Goal: Task Accomplishment & Management: Use online tool/utility

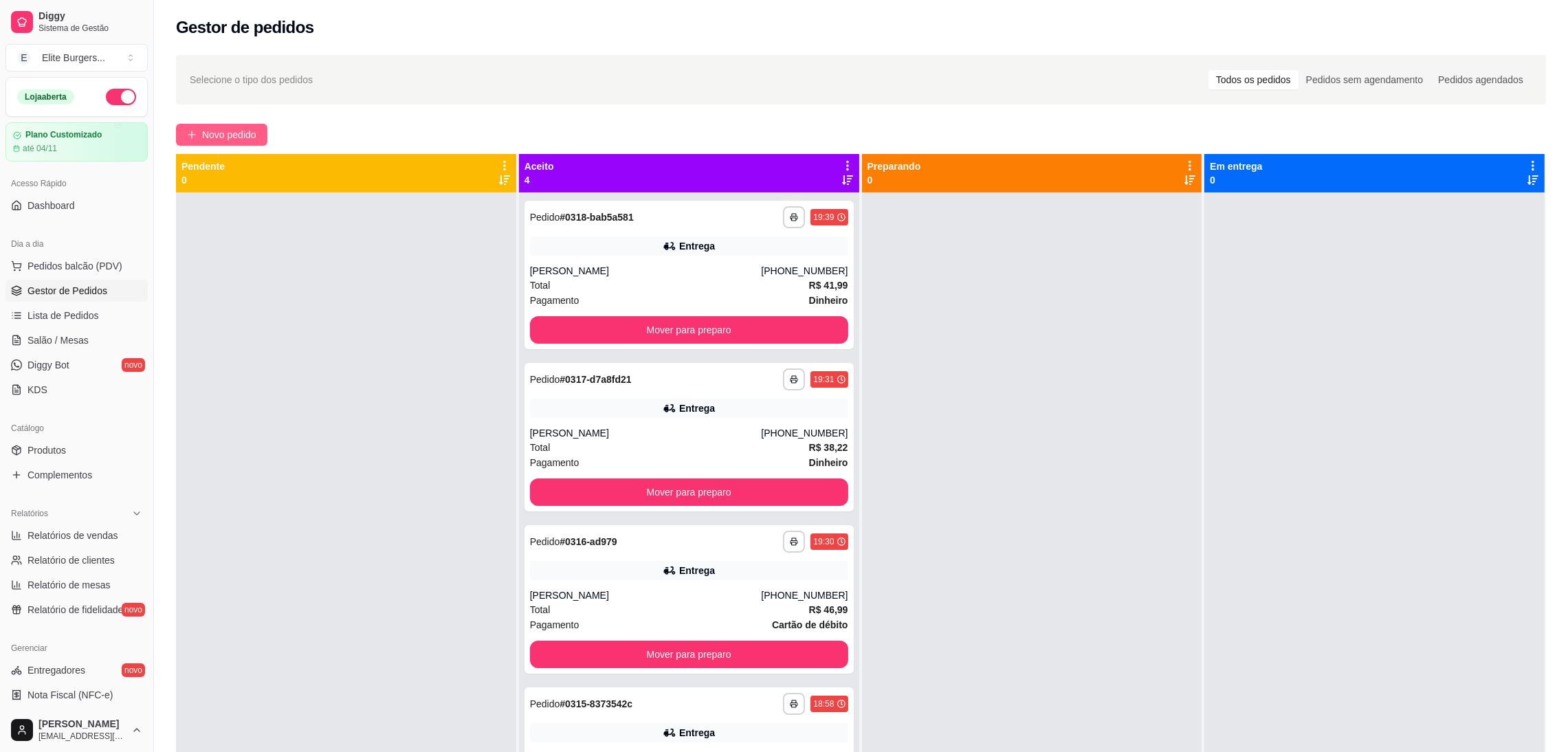
click at [241, 138] on span "Novo pedido" at bounding box center [228, 134] width 54 height 15
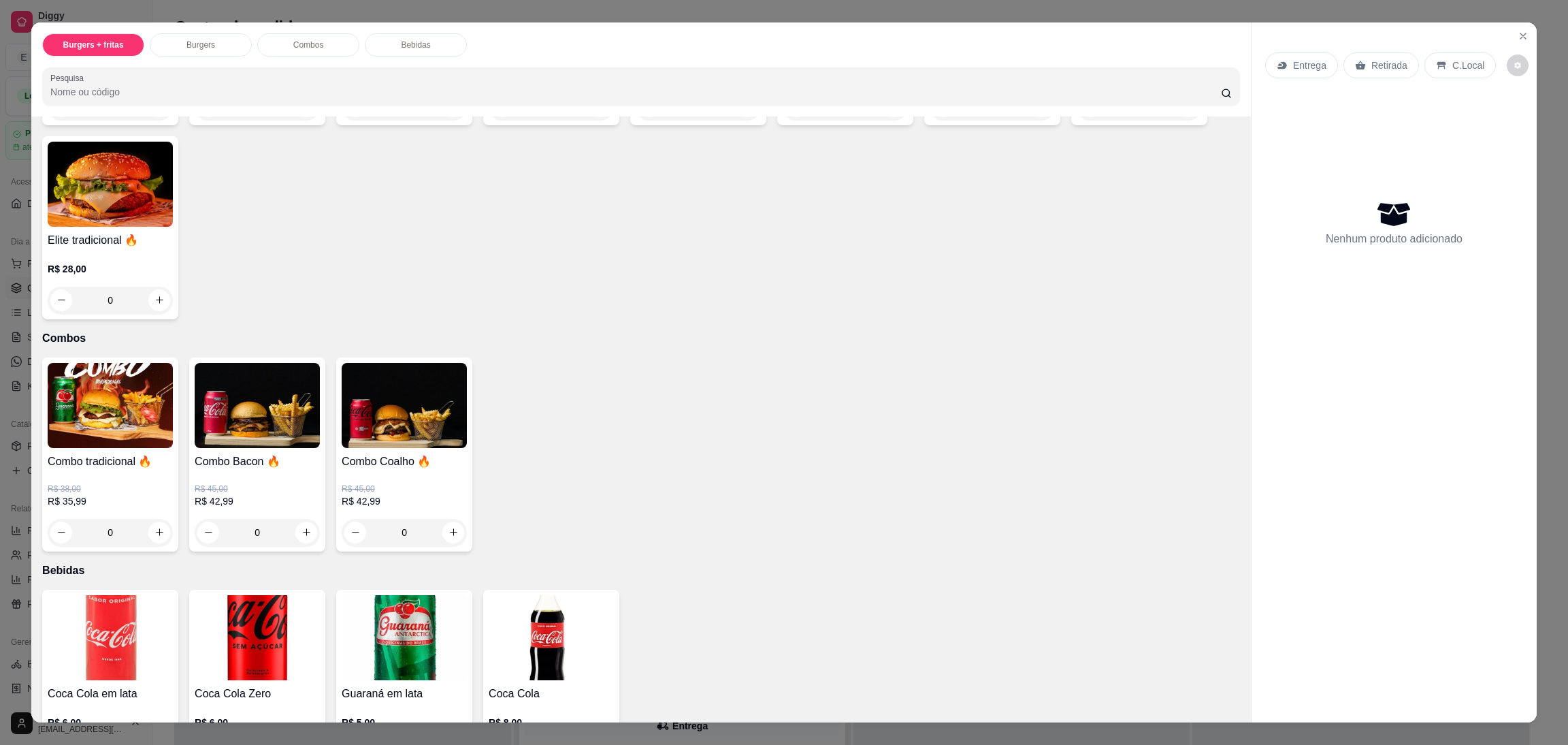
scroll to position [522, 0]
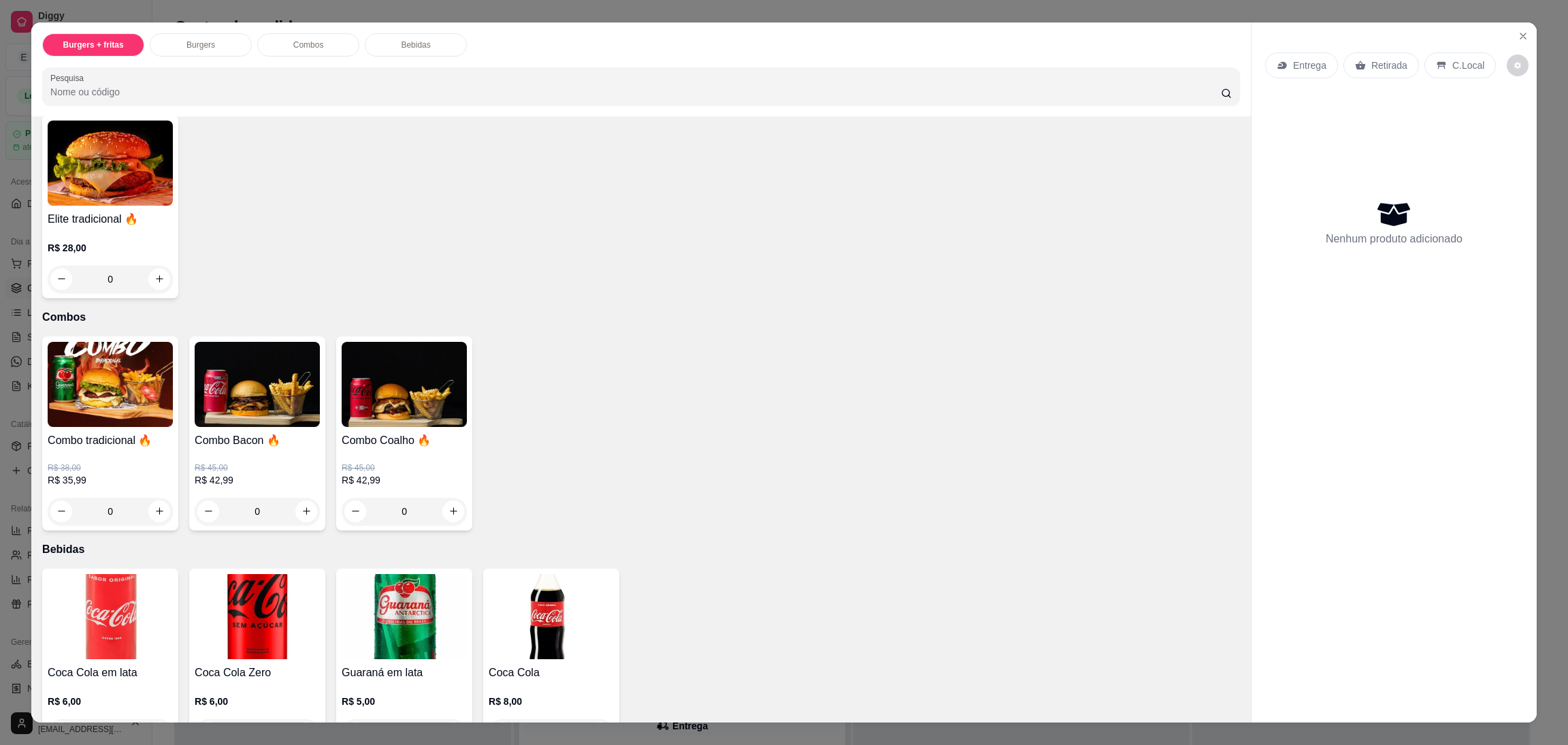
click at [152, 511] on div "0" at bounding box center [110, 511] width 125 height 27
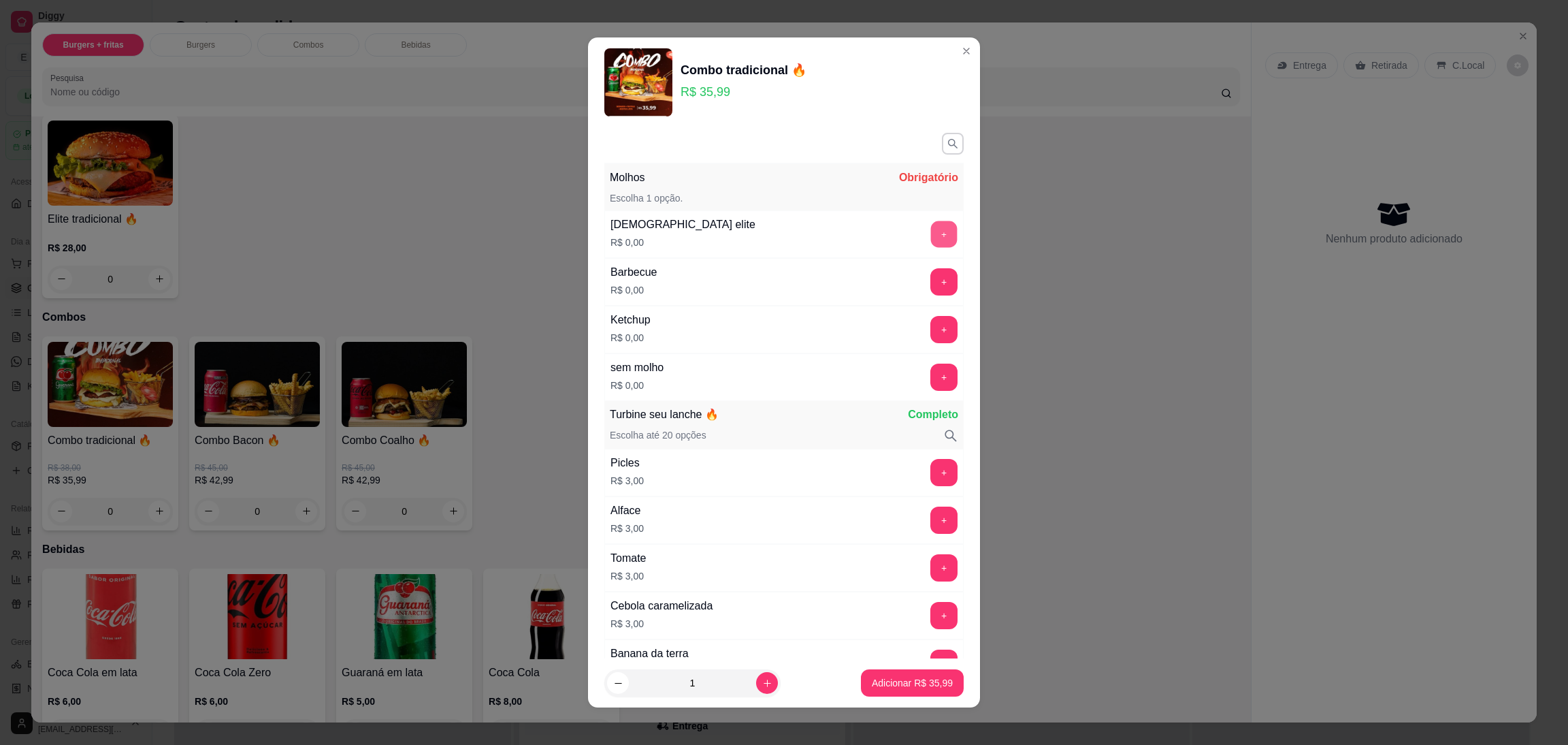
click at [931, 242] on button "+" at bounding box center [944, 234] width 26 height 26
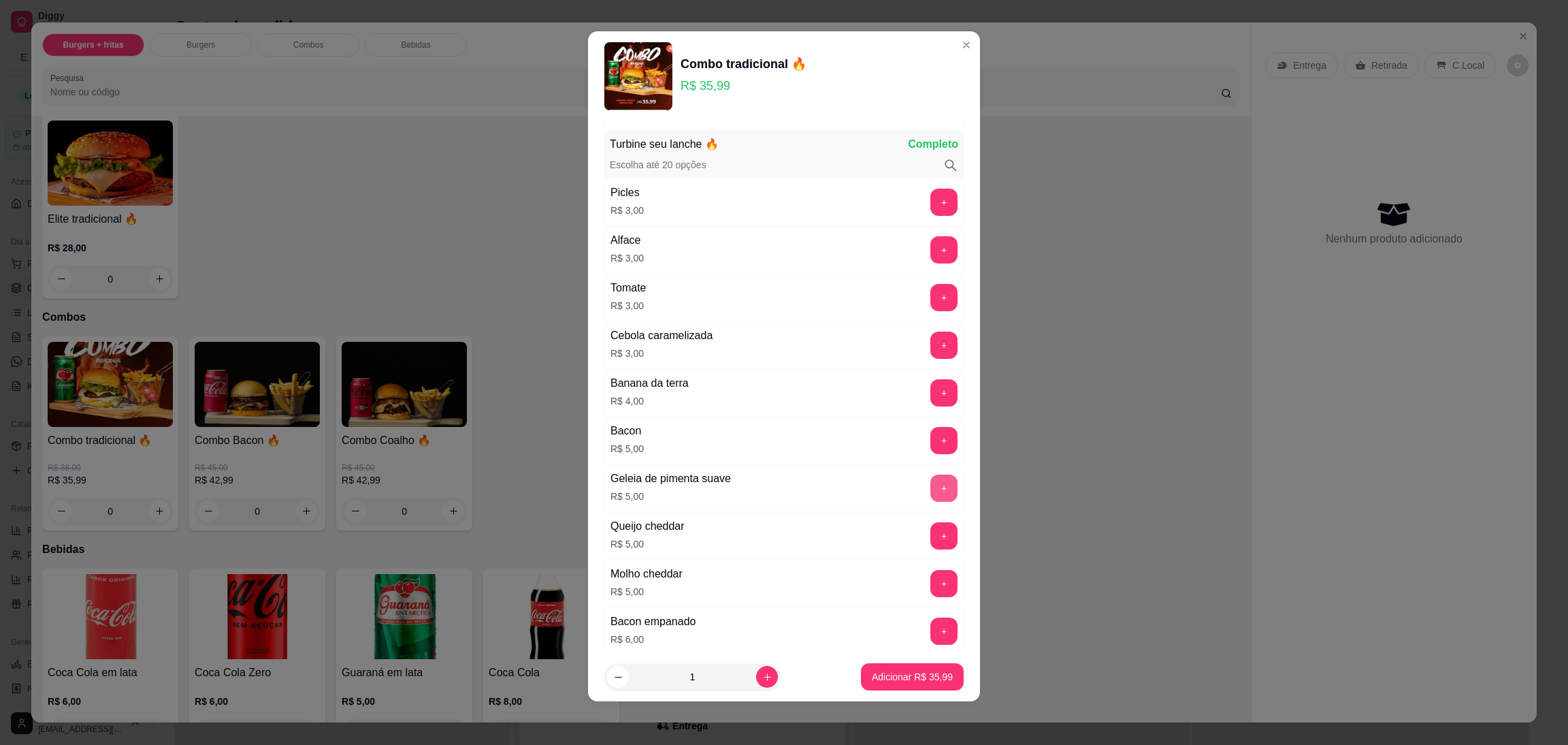
scroll to position [274, 0]
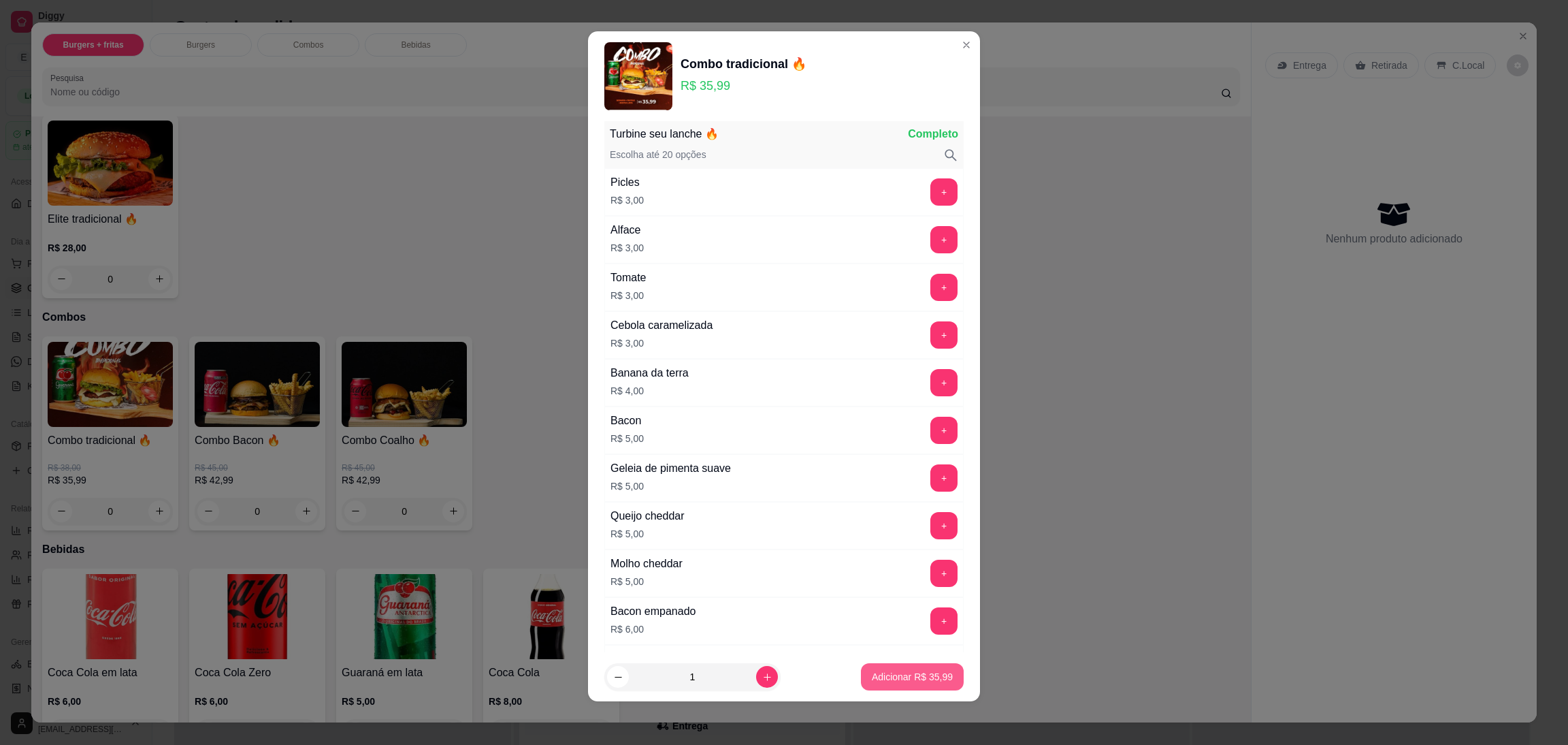
click at [889, 667] on button "Adicionar R$ 35,99" at bounding box center [912, 676] width 103 height 27
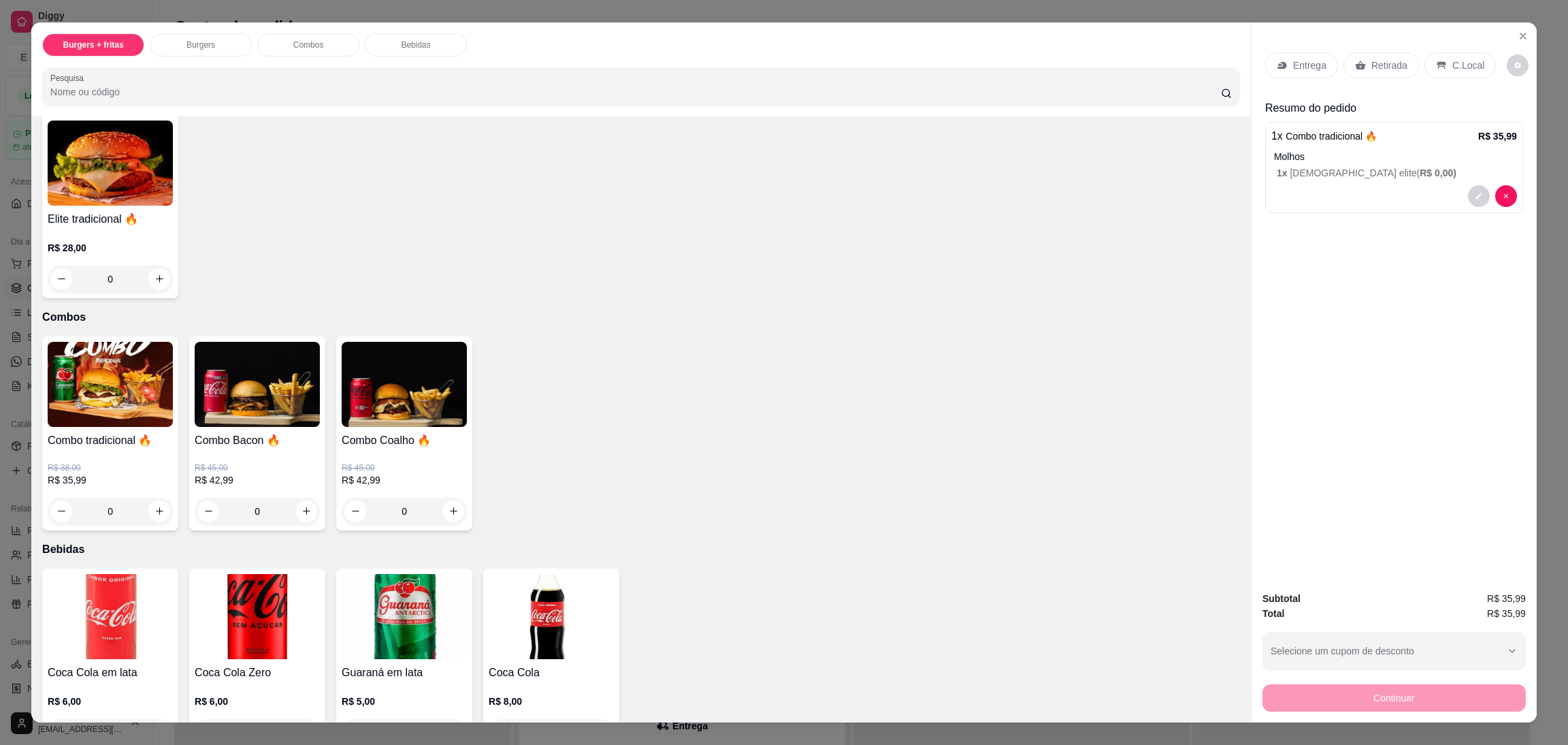
click at [444, 506] on div "0" at bounding box center [404, 511] width 125 height 27
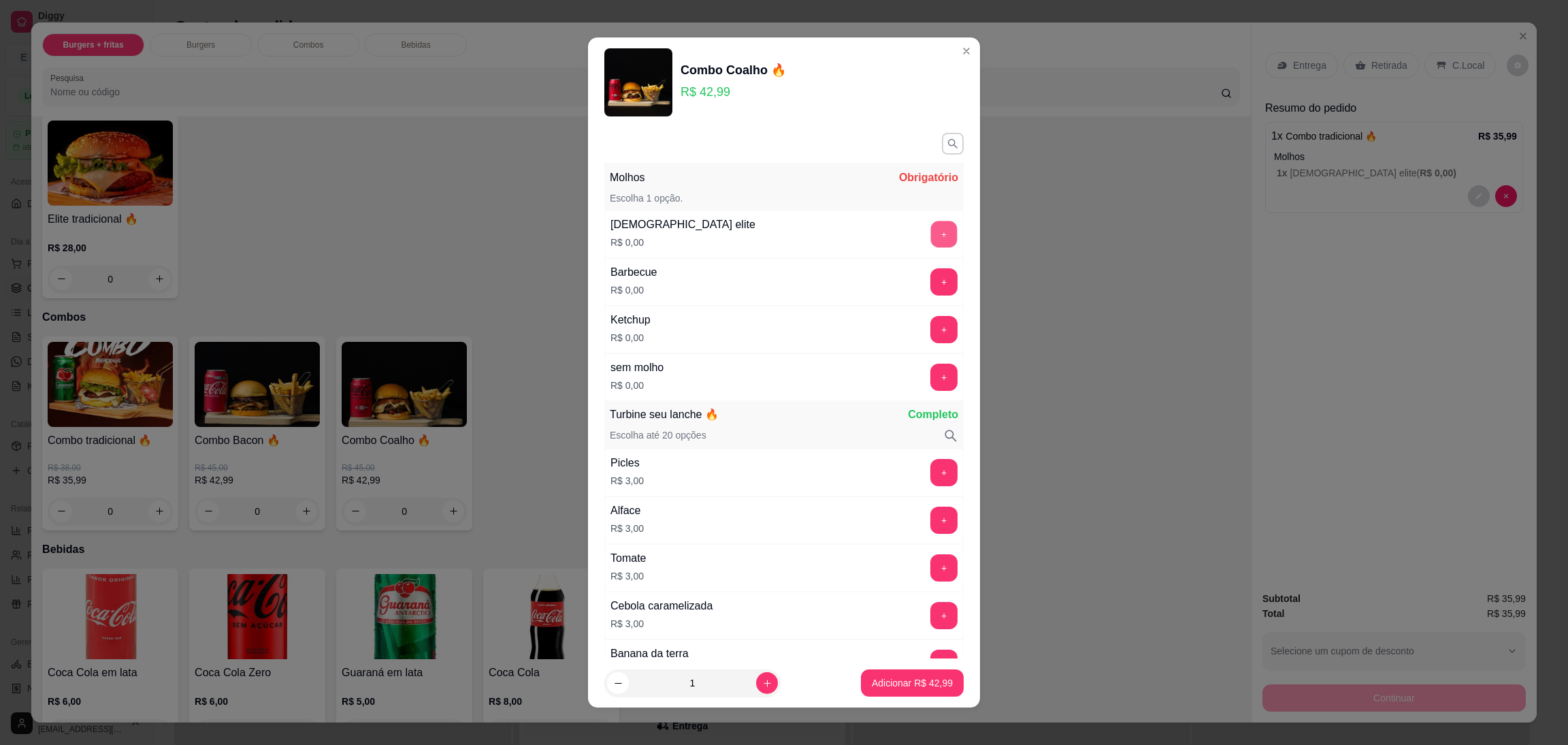
click at [931, 230] on button "+" at bounding box center [944, 234] width 26 height 26
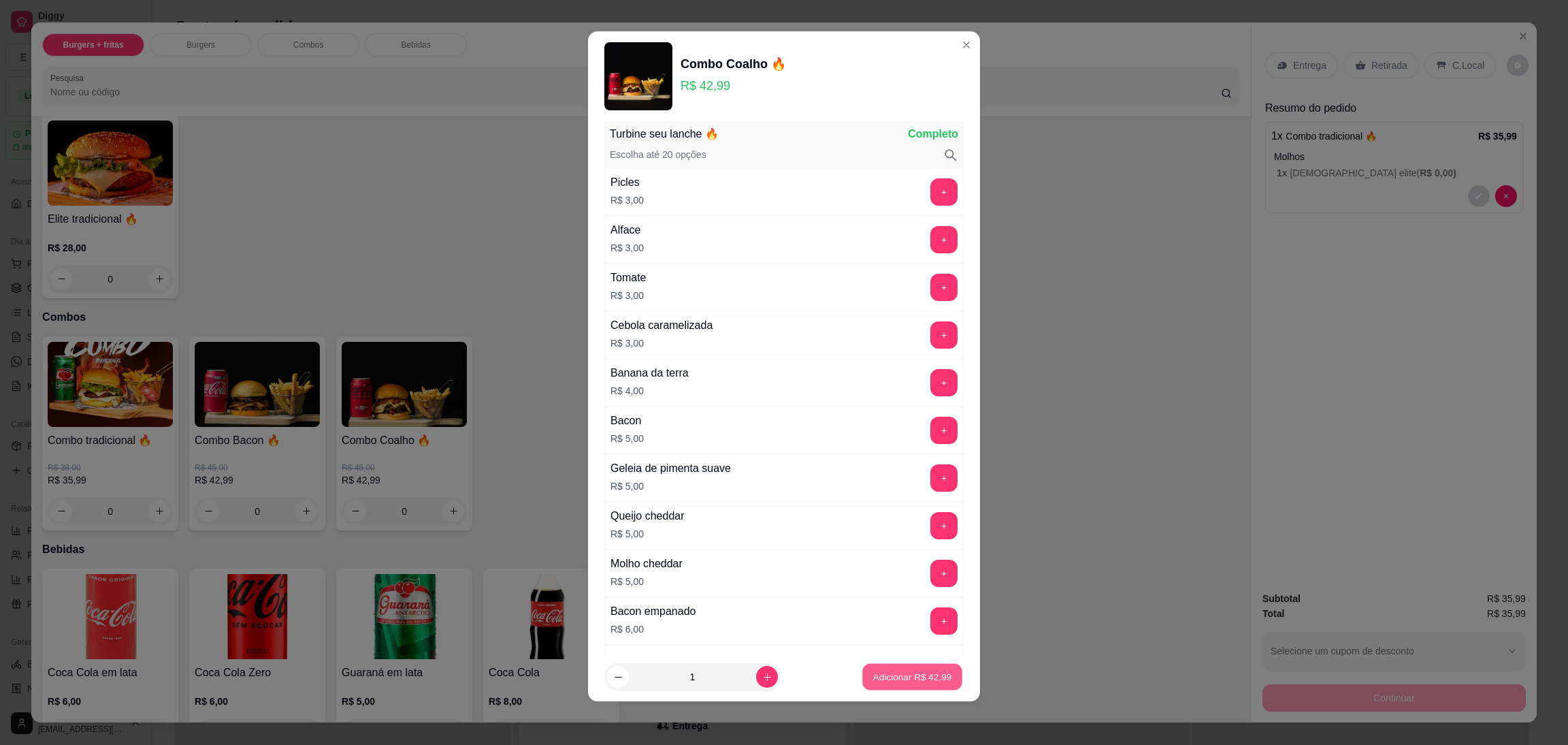
click at [906, 674] on p "Adicionar R$ 42,99" at bounding box center [913, 676] width 79 height 13
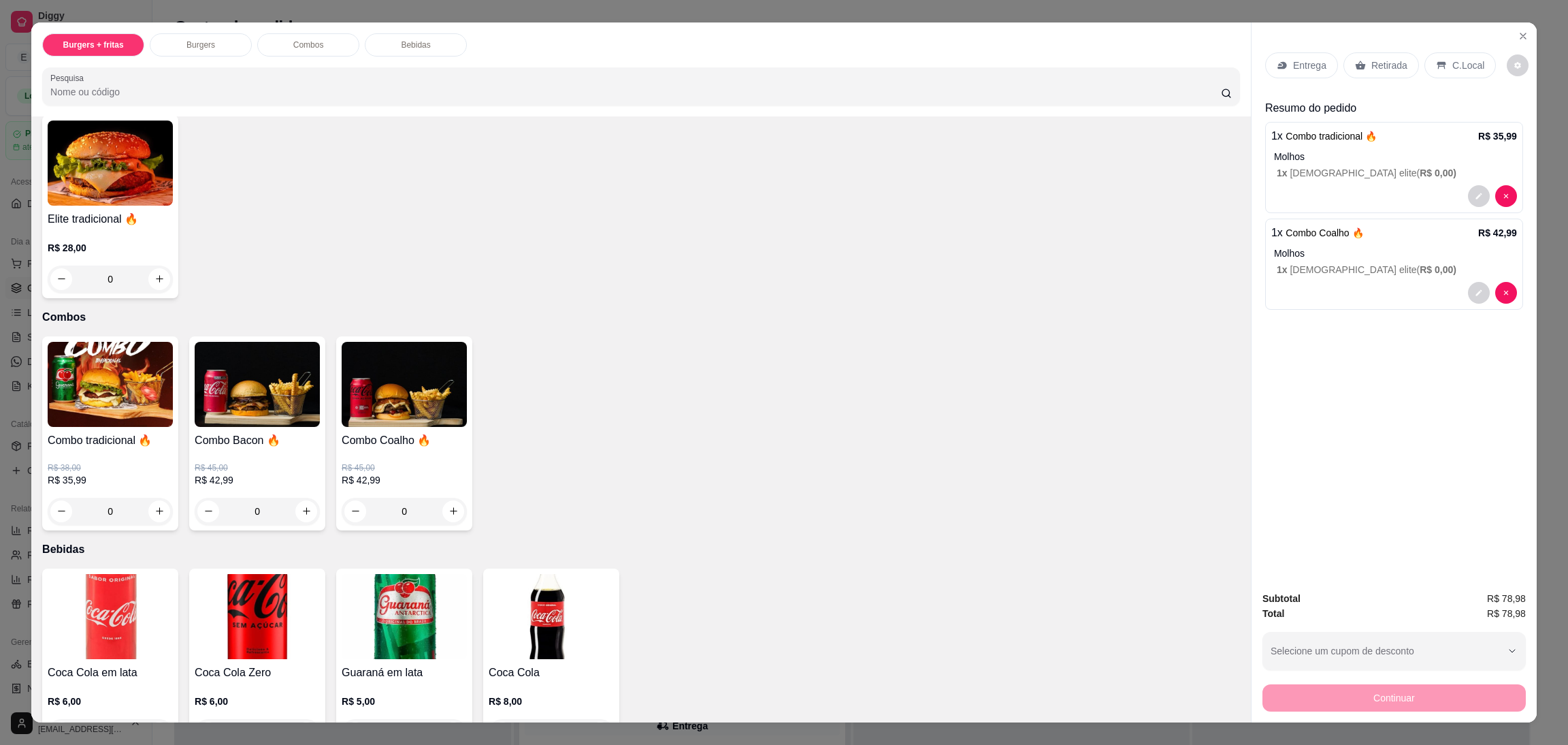
click at [1302, 63] on p "Entrega" at bounding box center [1309, 65] width 33 height 13
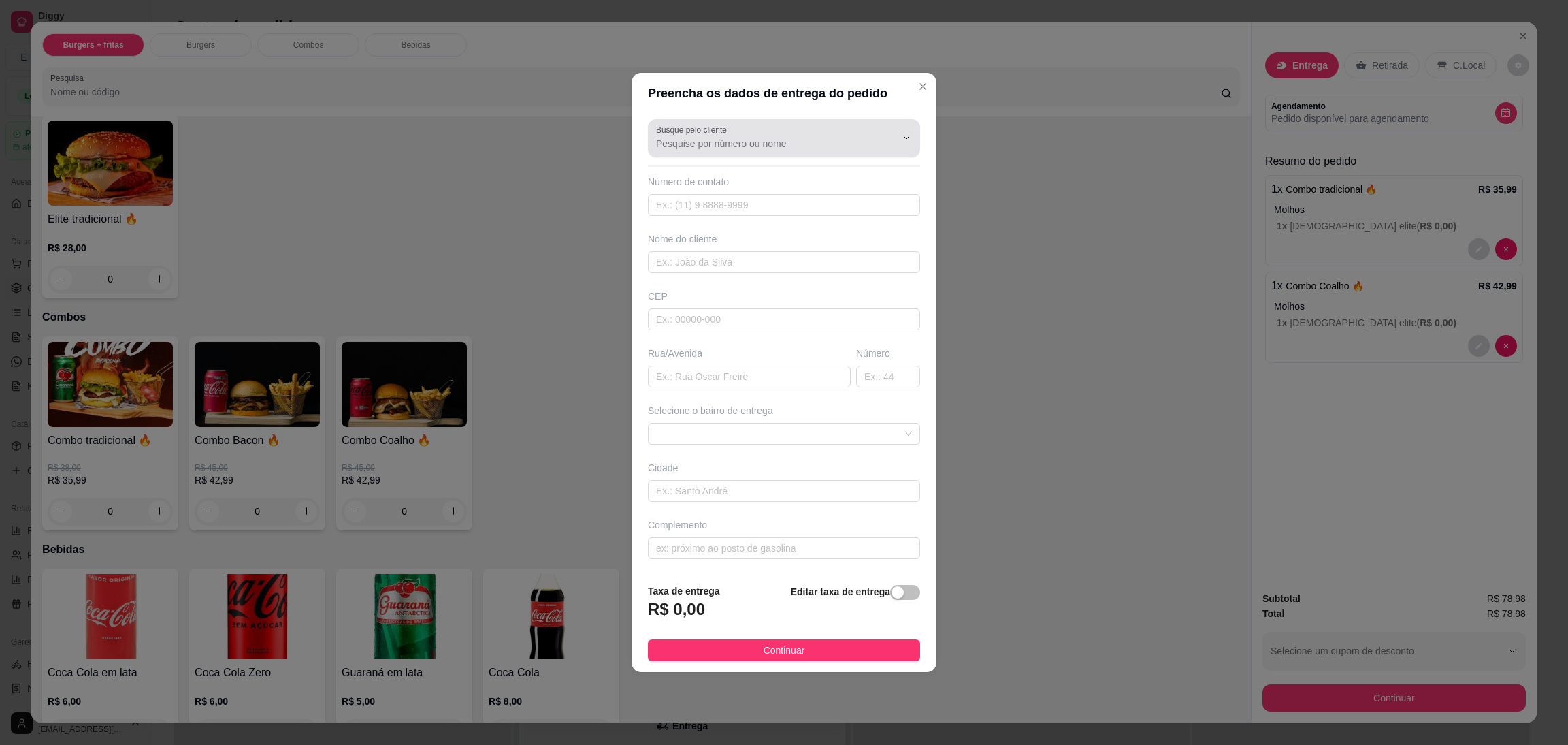
click at [707, 150] on div at bounding box center [784, 138] width 256 height 27
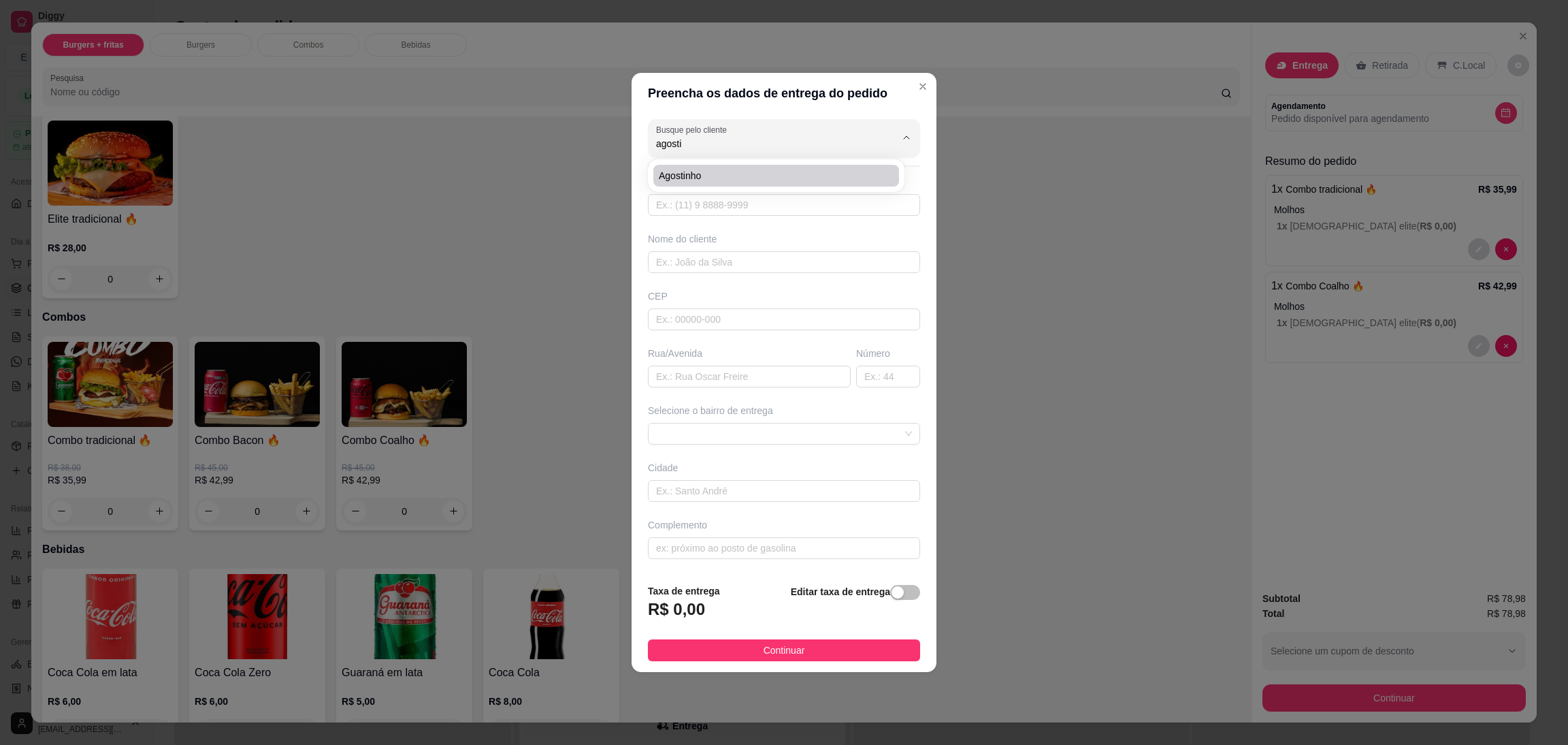
click at [718, 175] on span "Agostinho" at bounding box center [769, 175] width 221 height 13
type input "Agostinho"
type input "94991893962"
type input "Agostinho"
type input "68515000"
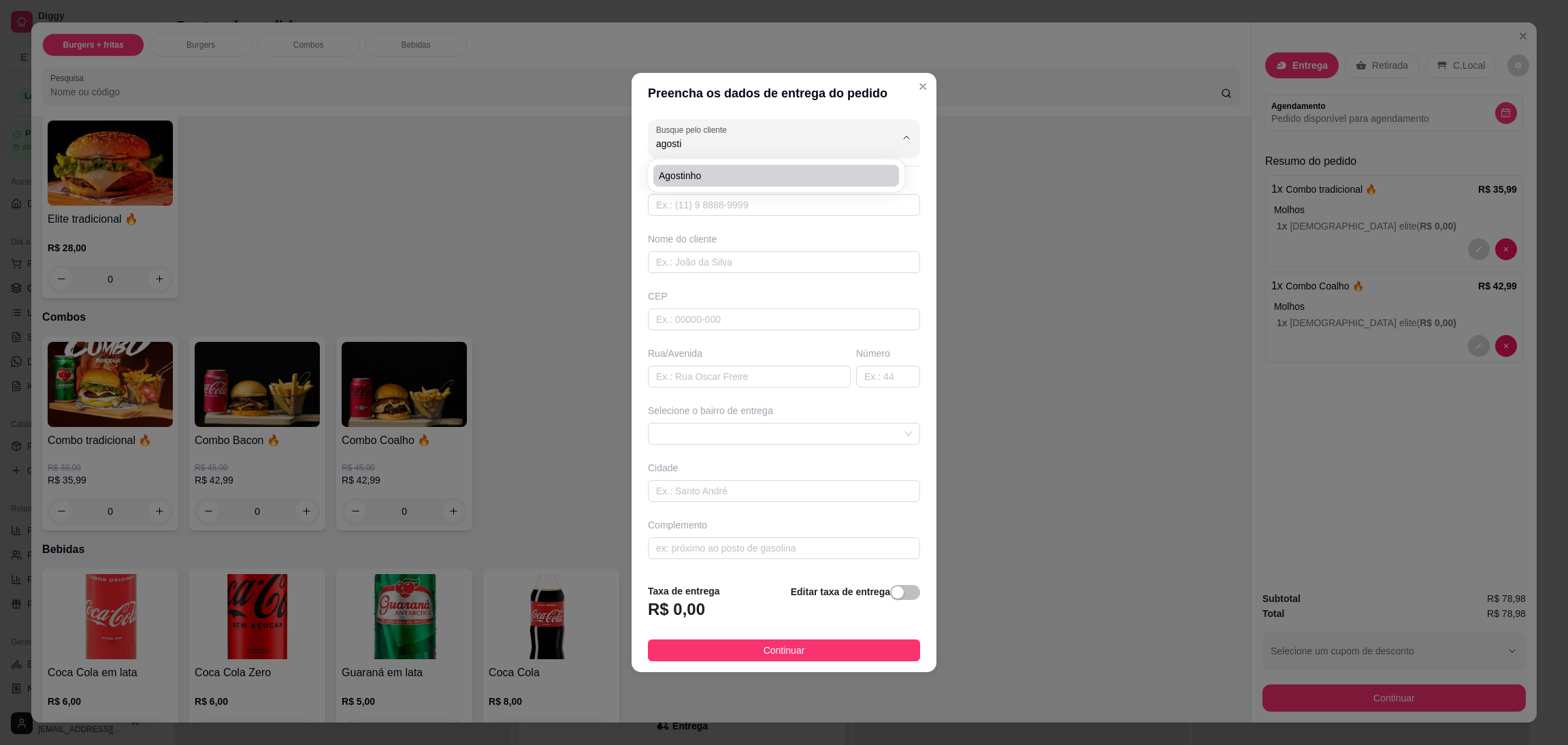
type input "[STREET_ADDRESS]"
type input "Parauapebas"
type input "Calçada azul com pedra dourada em cima"
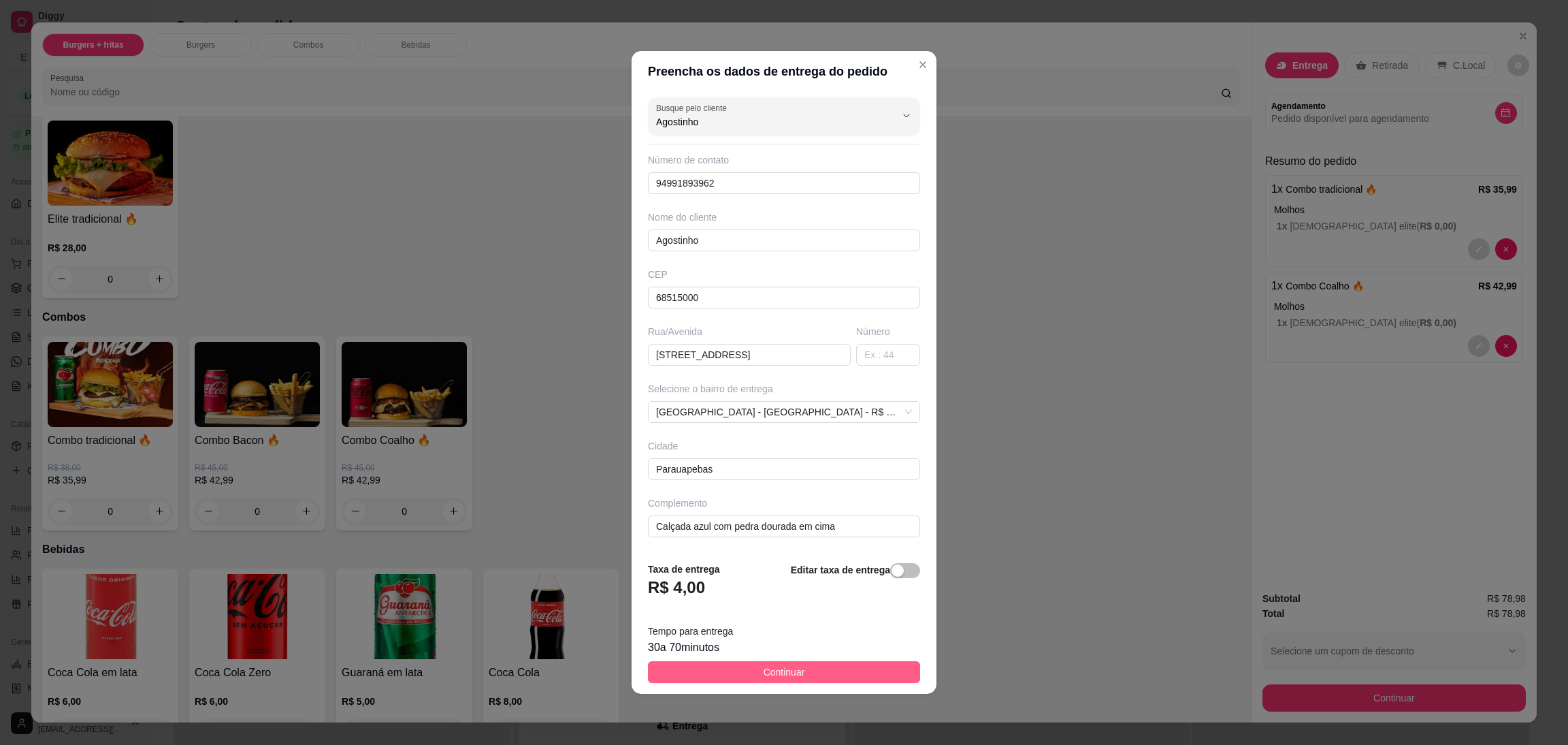
type input "Agostinho"
click at [831, 669] on button "Continuar" at bounding box center [784, 671] width 273 height 22
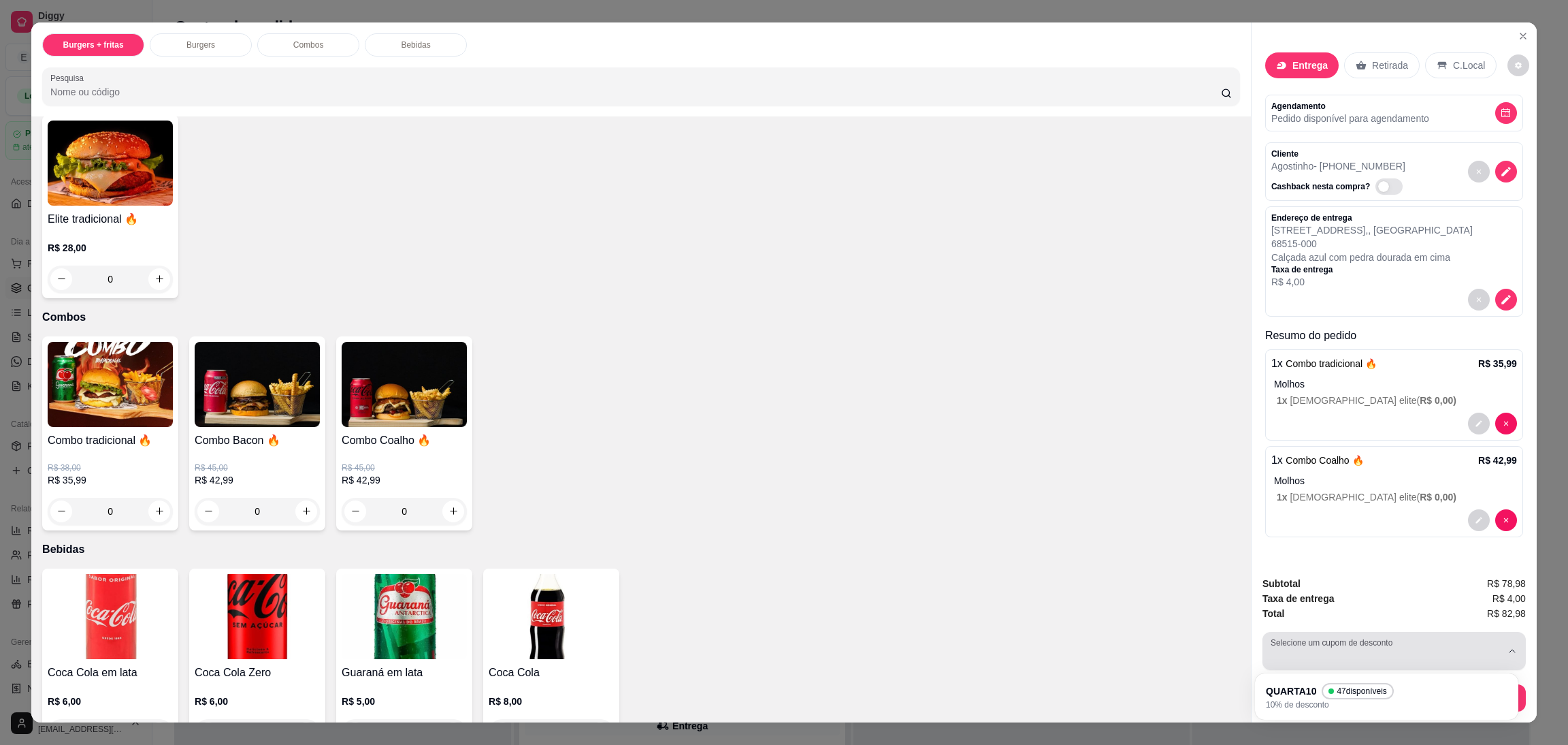
click at [1426, 668] on button "Selecione um cupom de desconto" at bounding box center [1393, 650] width 263 height 38
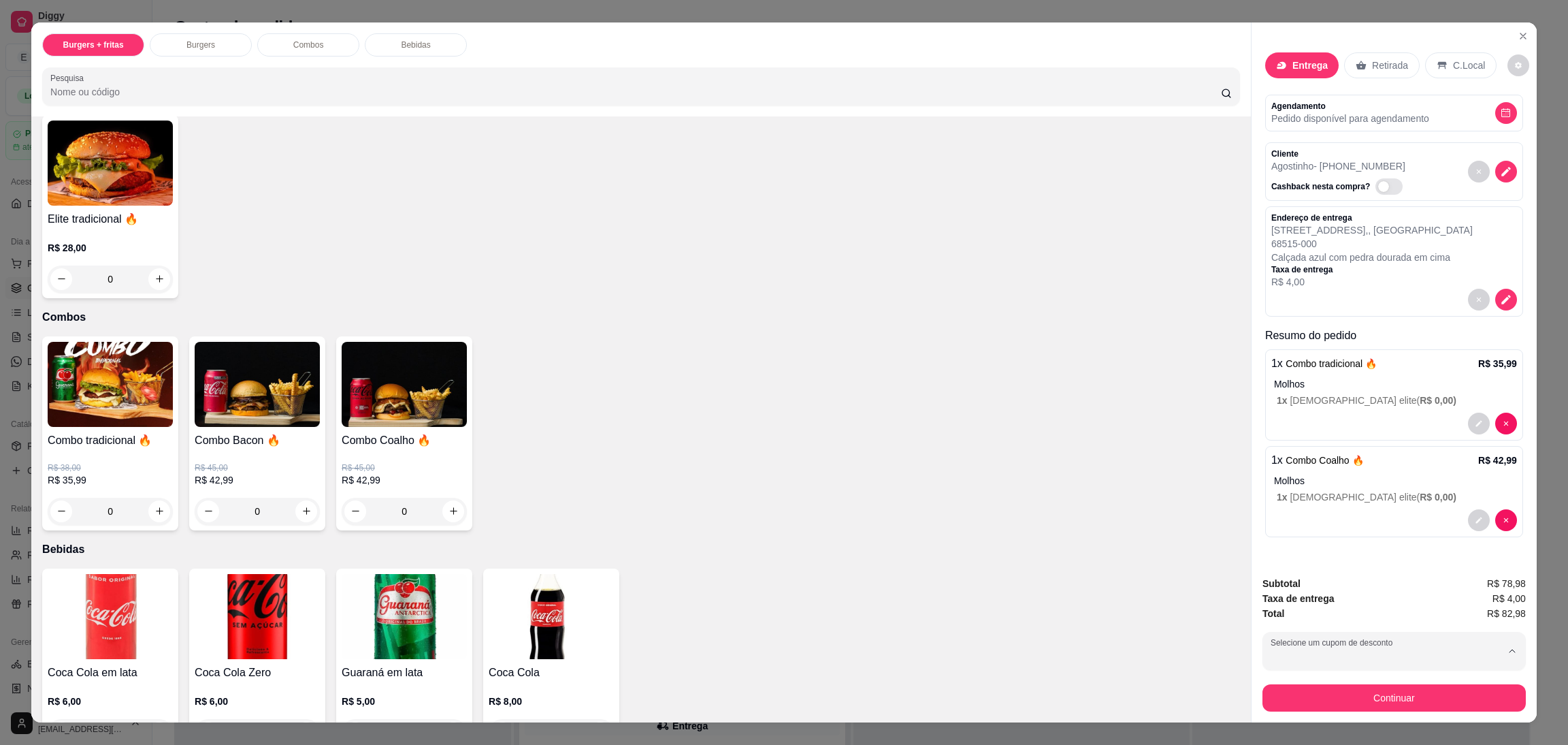
click at [1416, 691] on div "QUARTA10 47 disponíveis 10% de desconto" at bounding box center [1380, 694] width 218 height 26
type input "6893a01cdd438a5de2140604"
select select "6893a01cdd438a5de2140604"
click at [1422, 705] on button "Continuar" at bounding box center [1394, 698] width 255 height 26
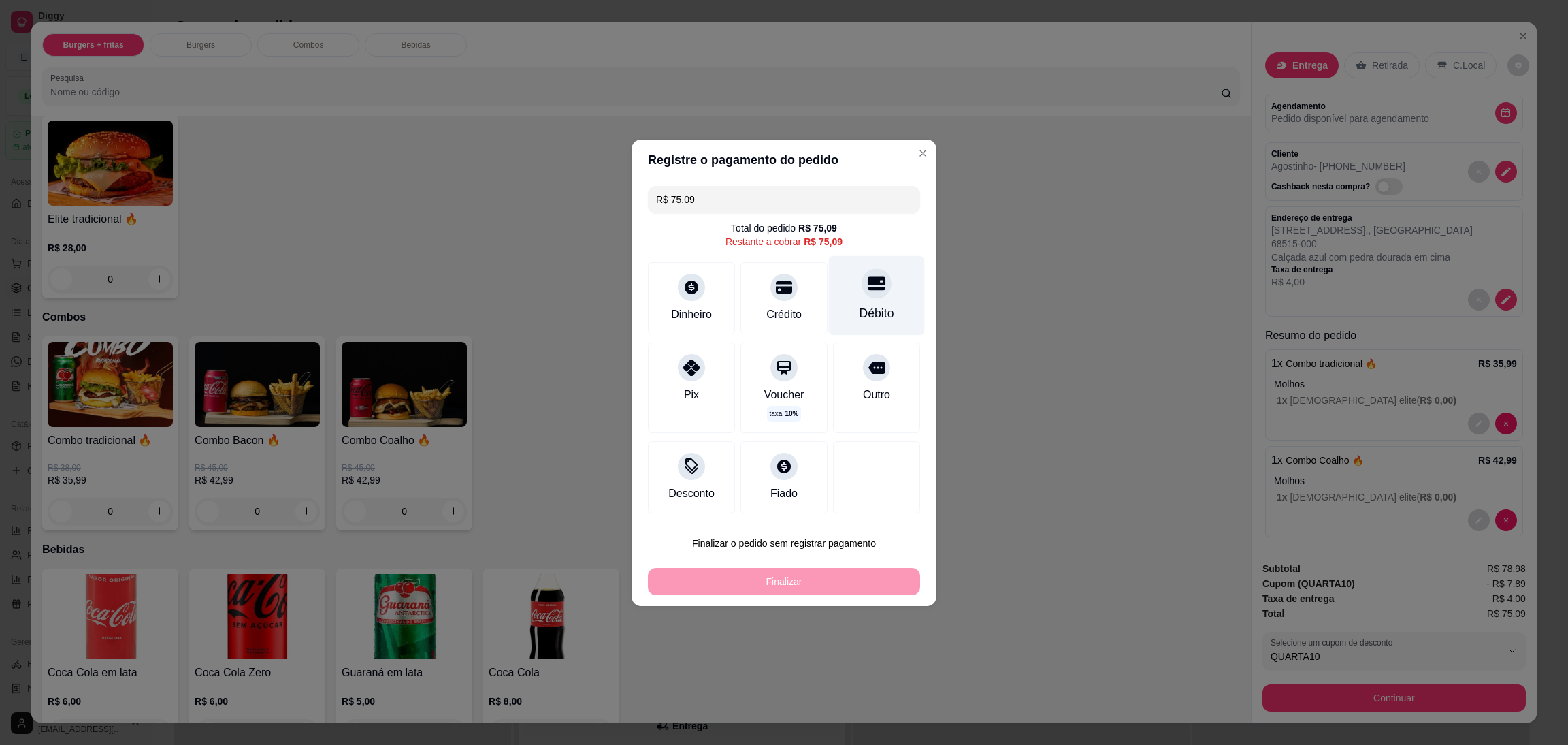
click at [859, 305] on div "Débito" at bounding box center [876, 313] width 34 height 18
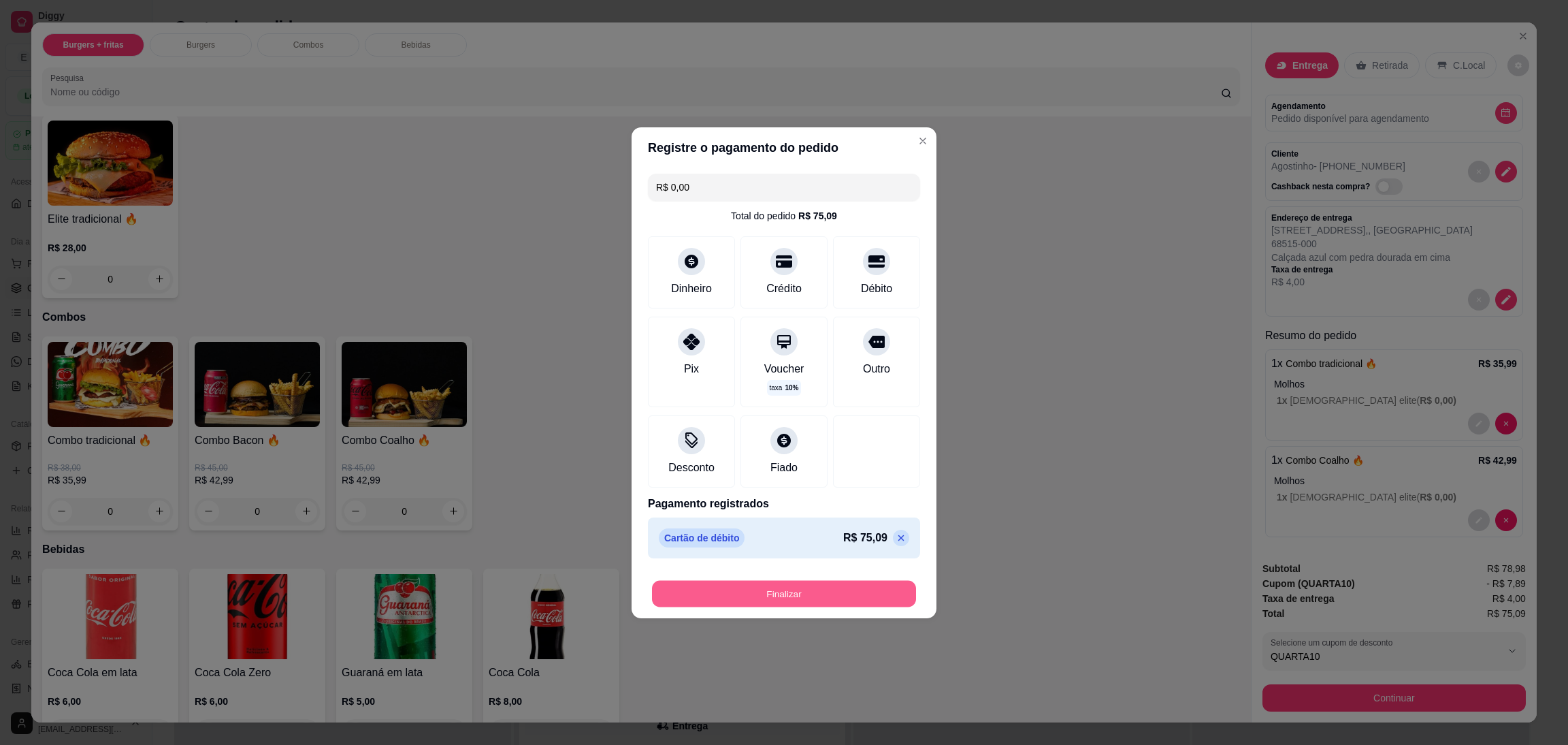
click at [847, 590] on button "Finalizar" at bounding box center [784, 593] width 264 height 26
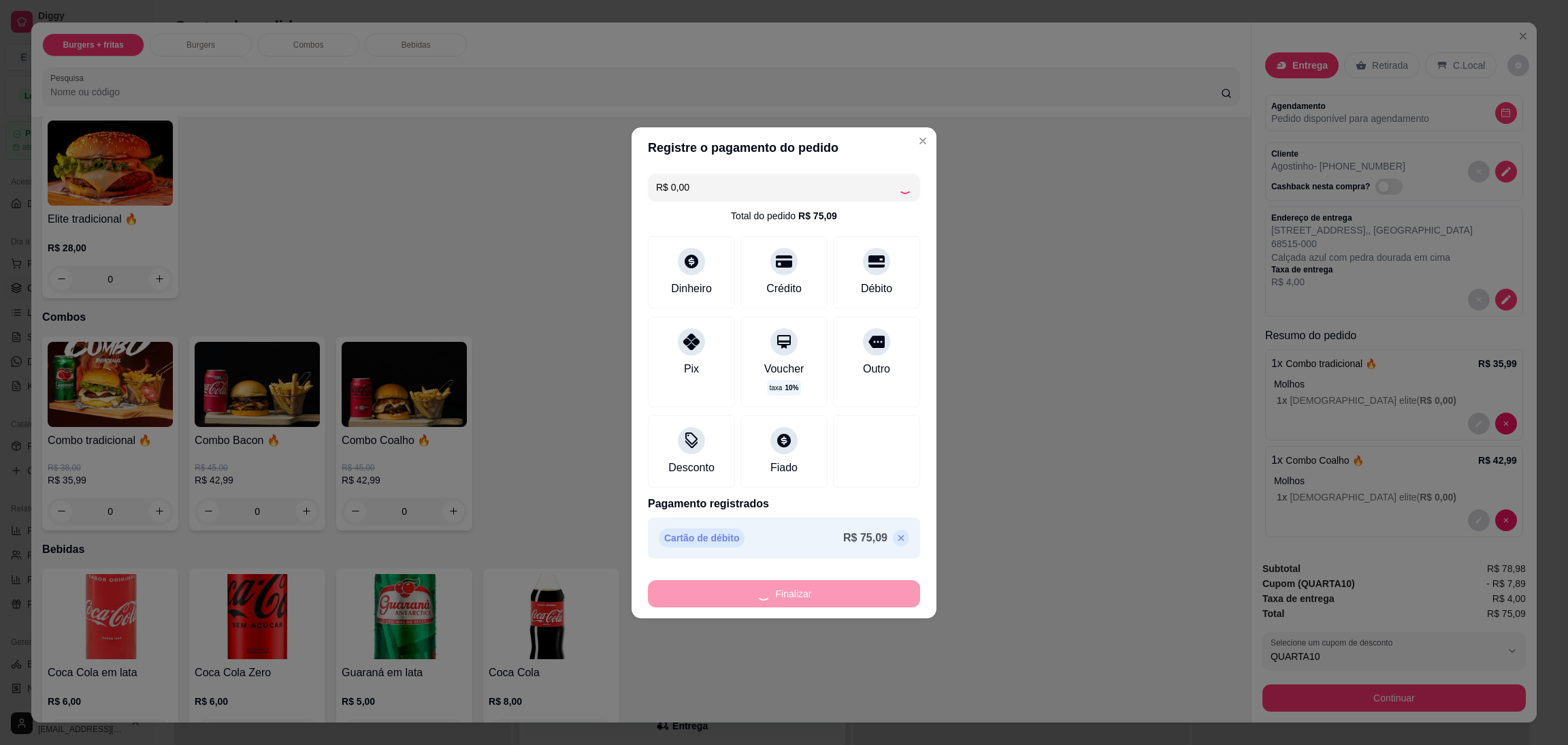
type input "-R$ 75,09"
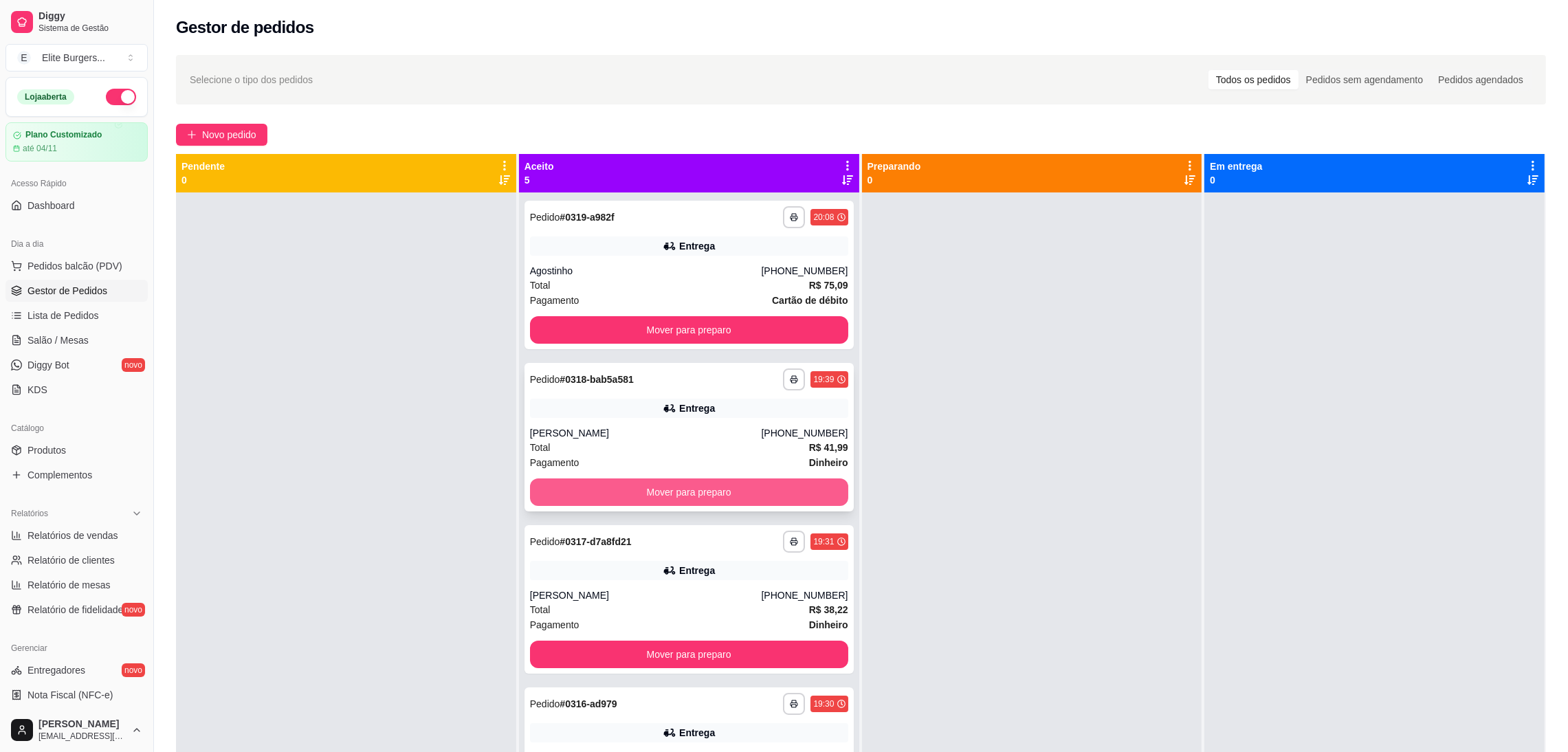
click at [752, 496] on button "Mover para preparo" at bounding box center [689, 492] width 318 height 28
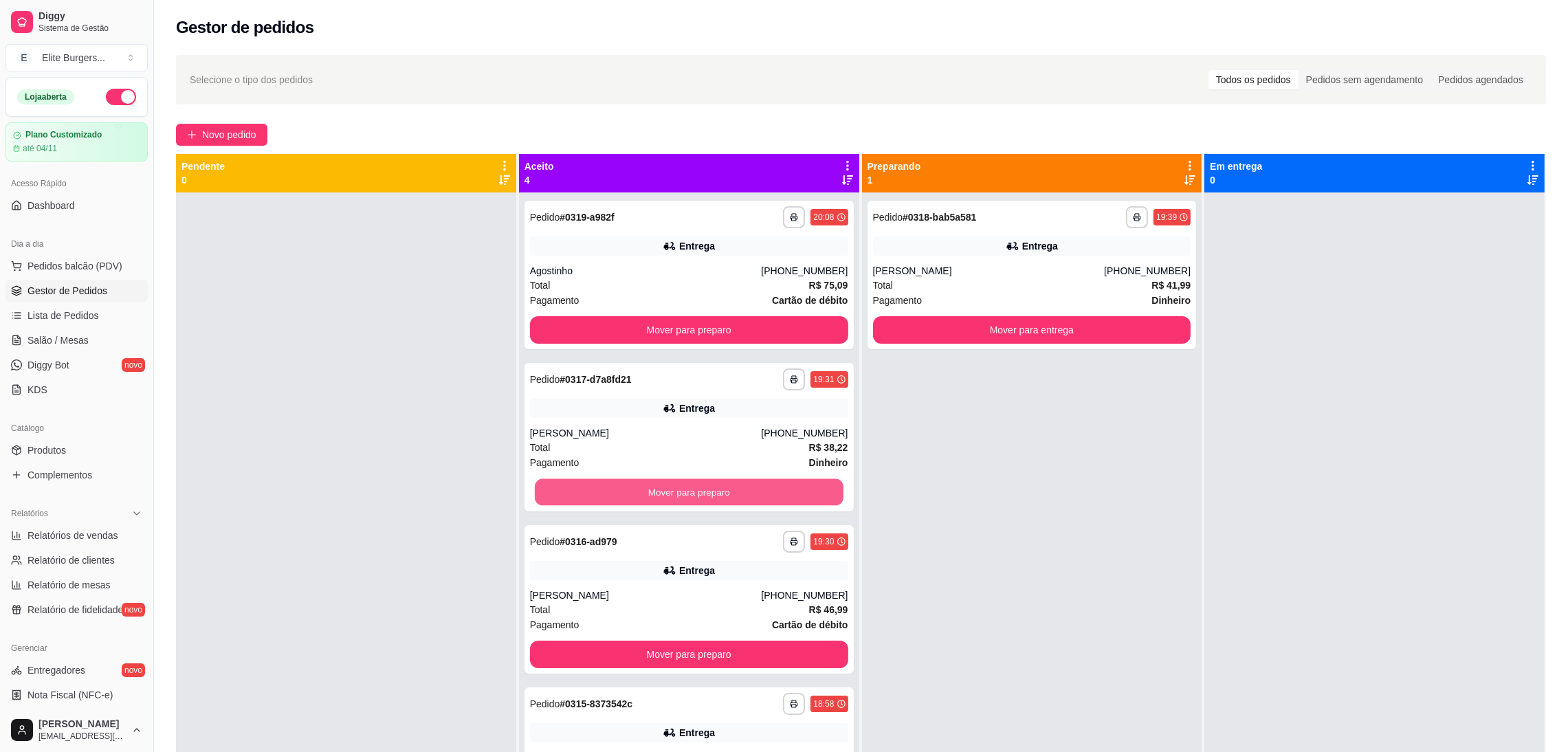
click at [752, 496] on button "Mover para preparo" at bounding box center [688, 492] width 308 height 27
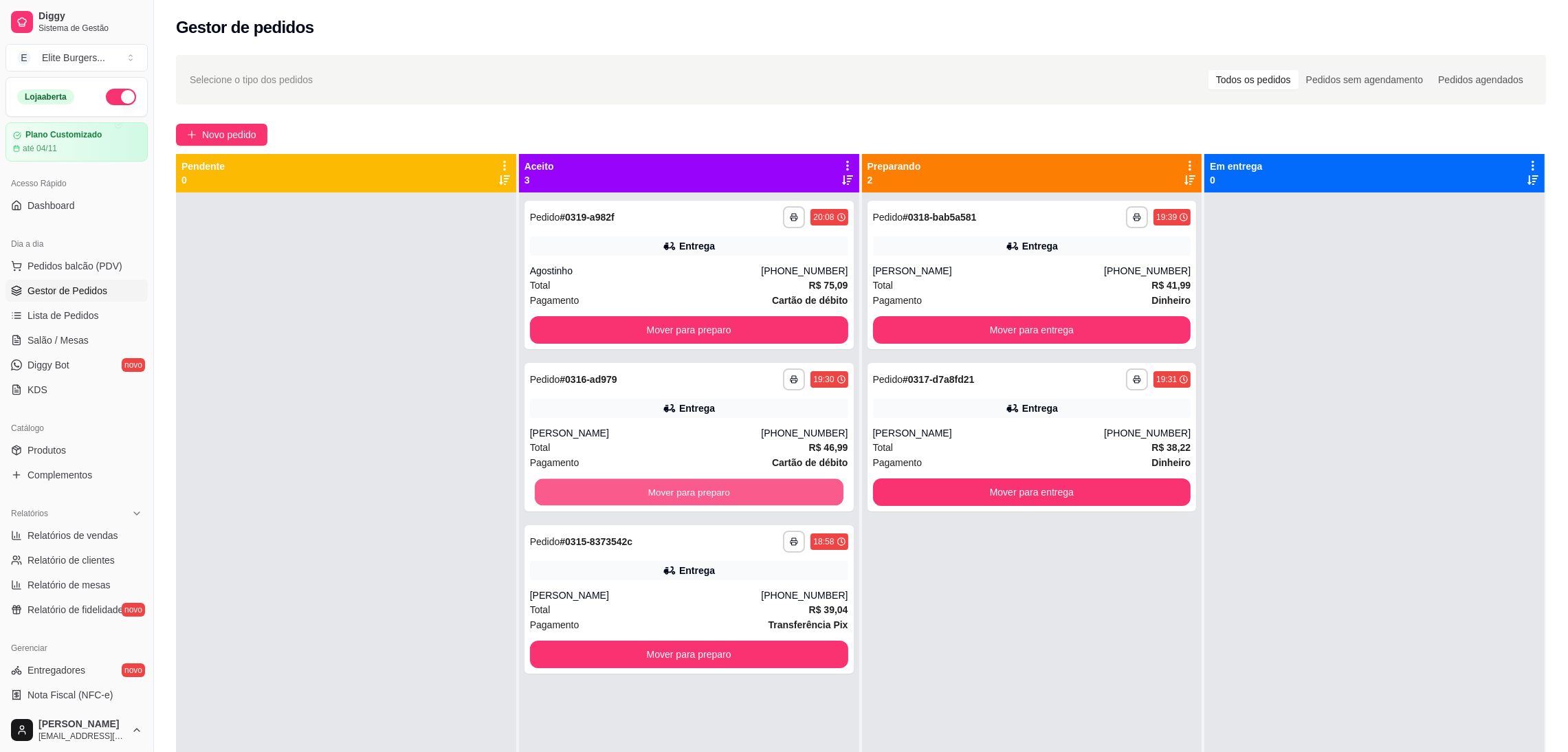
click at [752, 496] on button "Mover para preparo" at bounding box center [688, 492] width 308 height 27
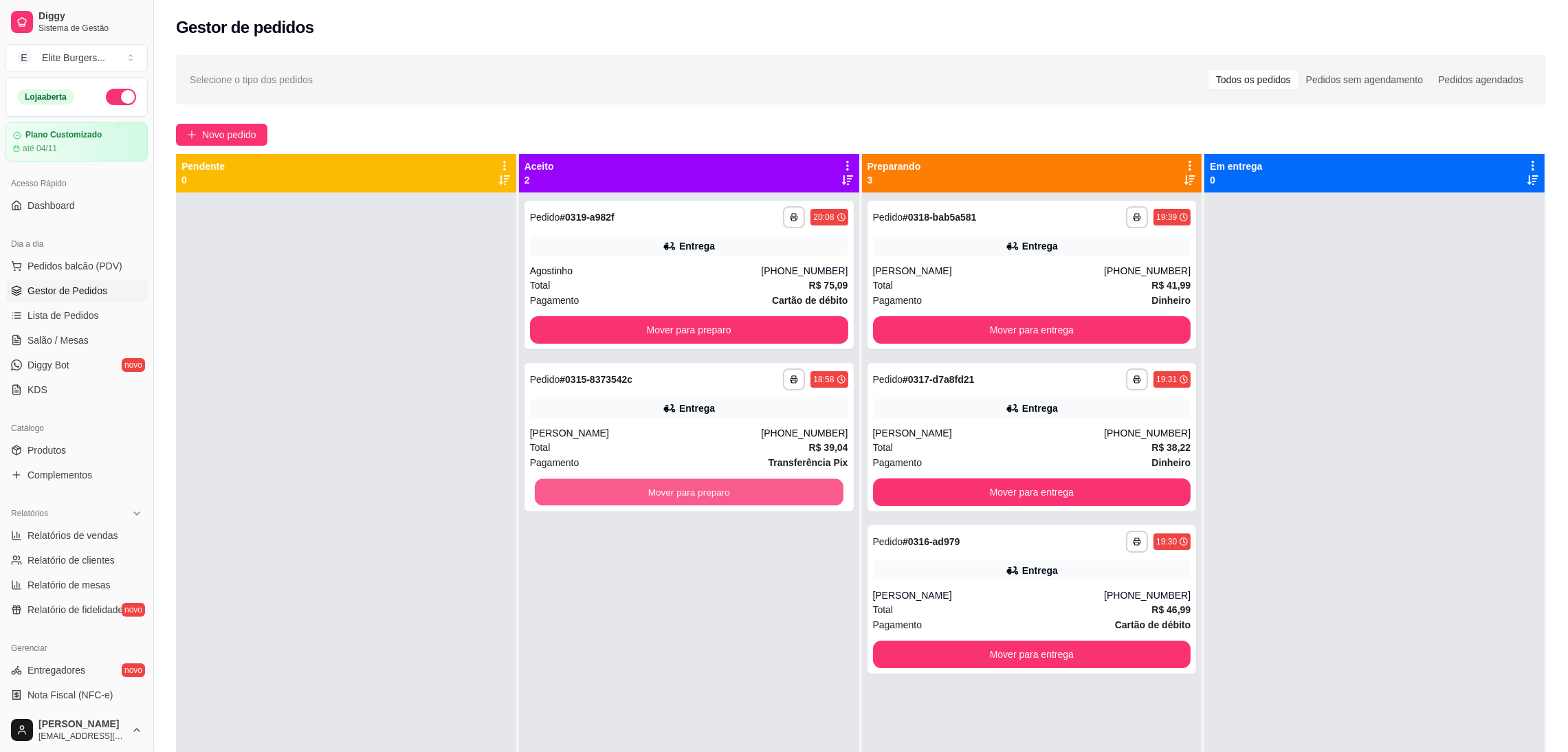
click at [752, 496] on button "Mover para preparo" at bounding box center [688, 492] width 308 height 27
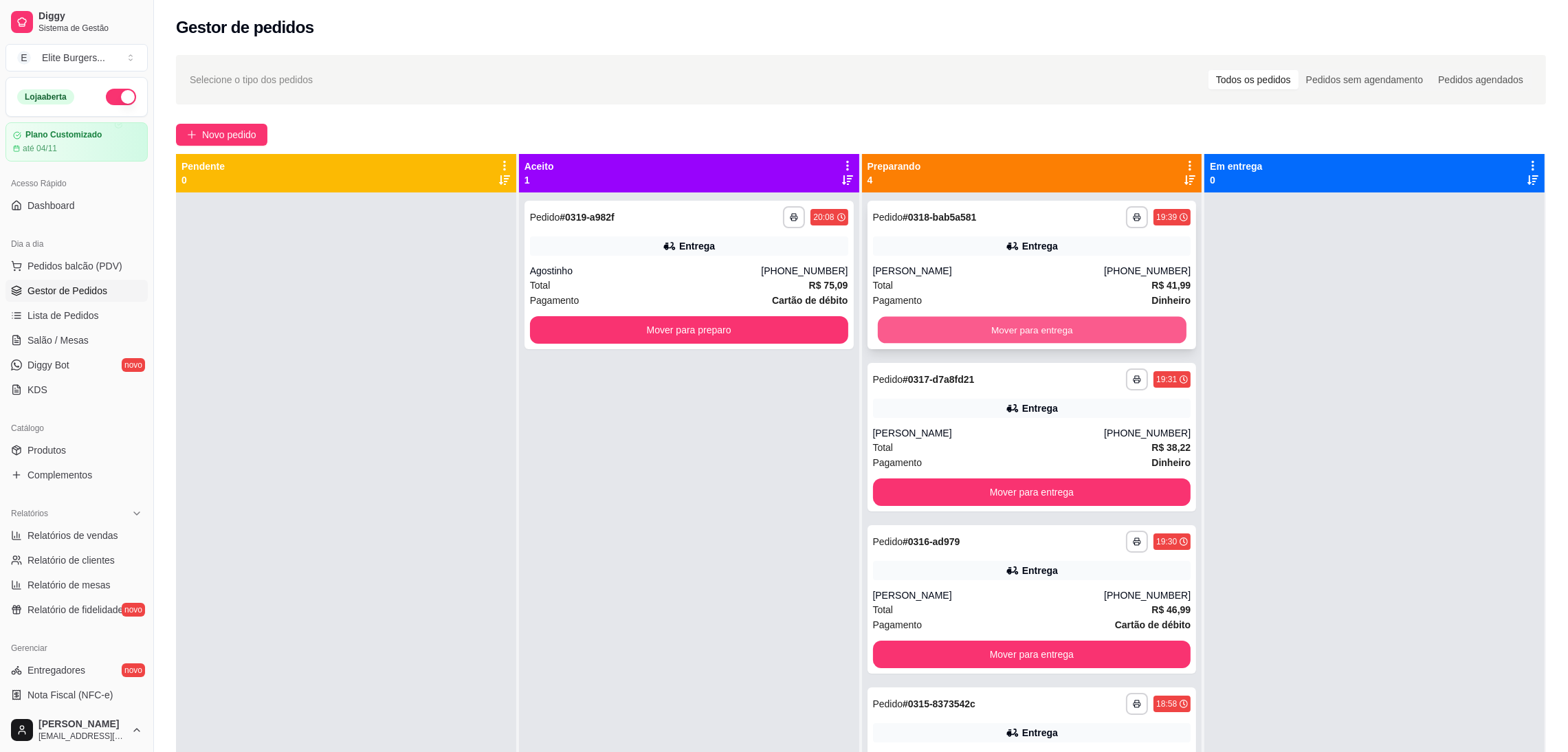
click at [1006, 332] on button "Mover para entrega" at bounding box center [1031, 330] width 308 height 27
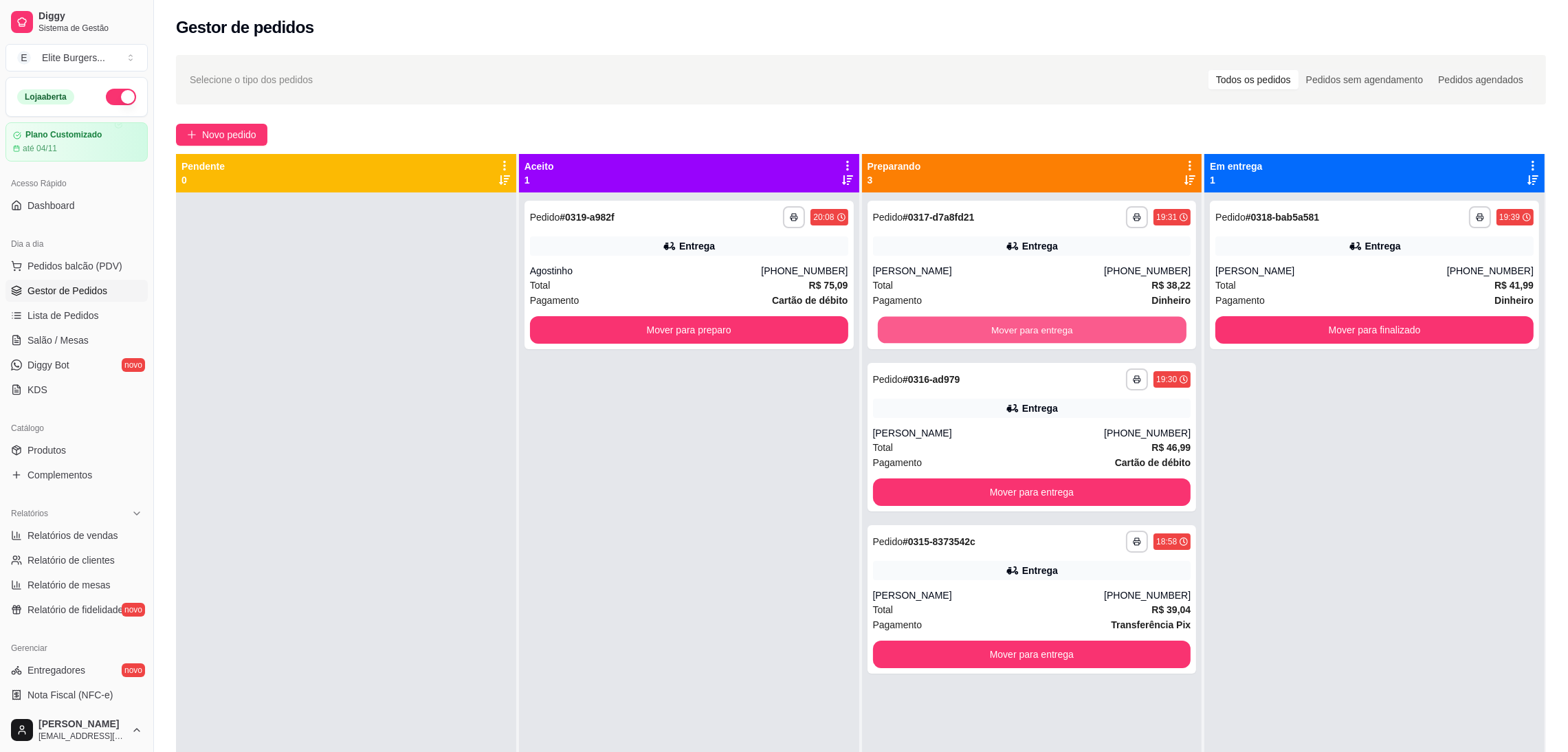
click at [1006, 332] on button "Mover para entrega" at bounding box center [1031, 330] width 308 height 27
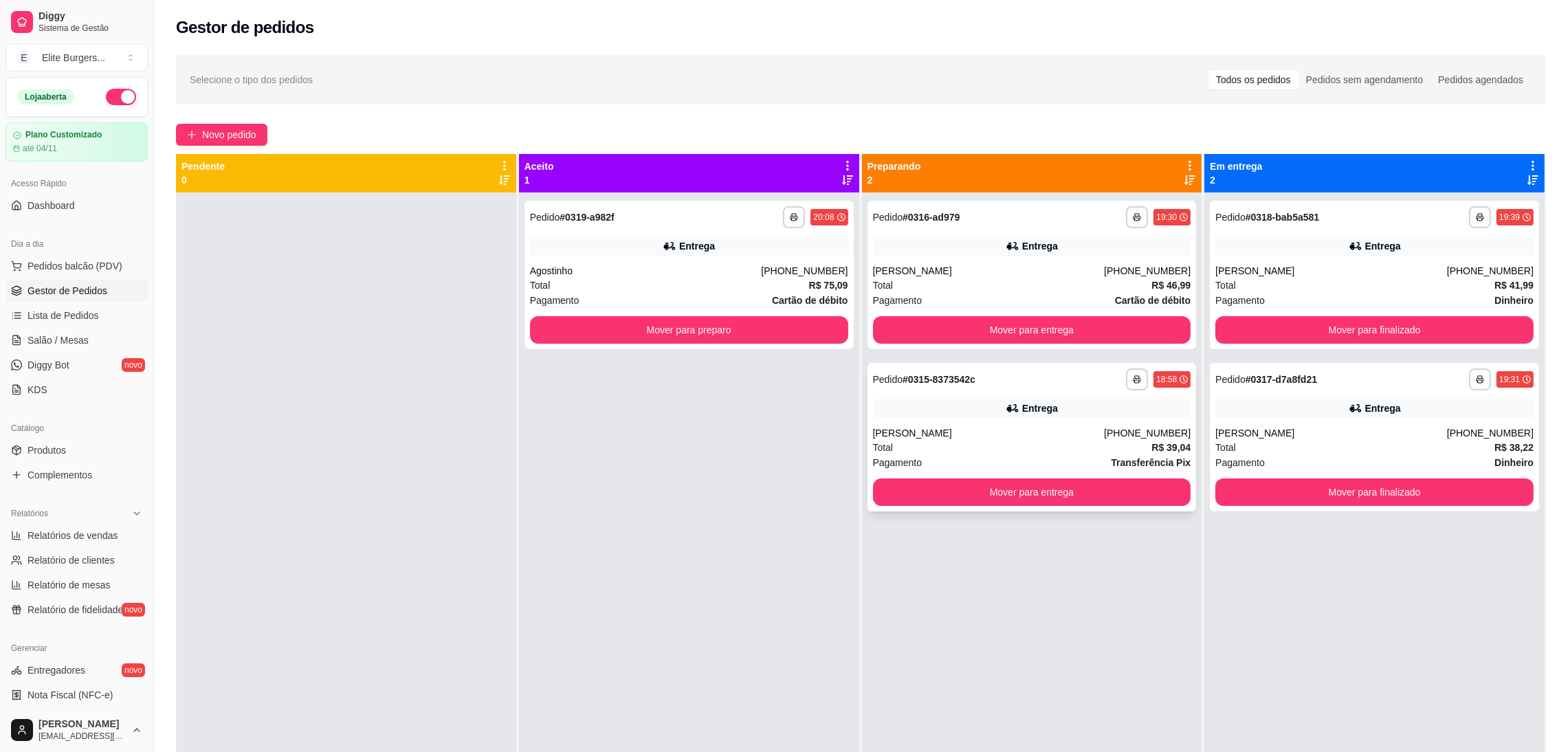
click at [998, 509] on div "**********" at bounding box center [1032, 437] width 330 height 148
click at [1041, 496] on button "Mover para entrega" at bounding box center [1031, 492] width 308 height 27
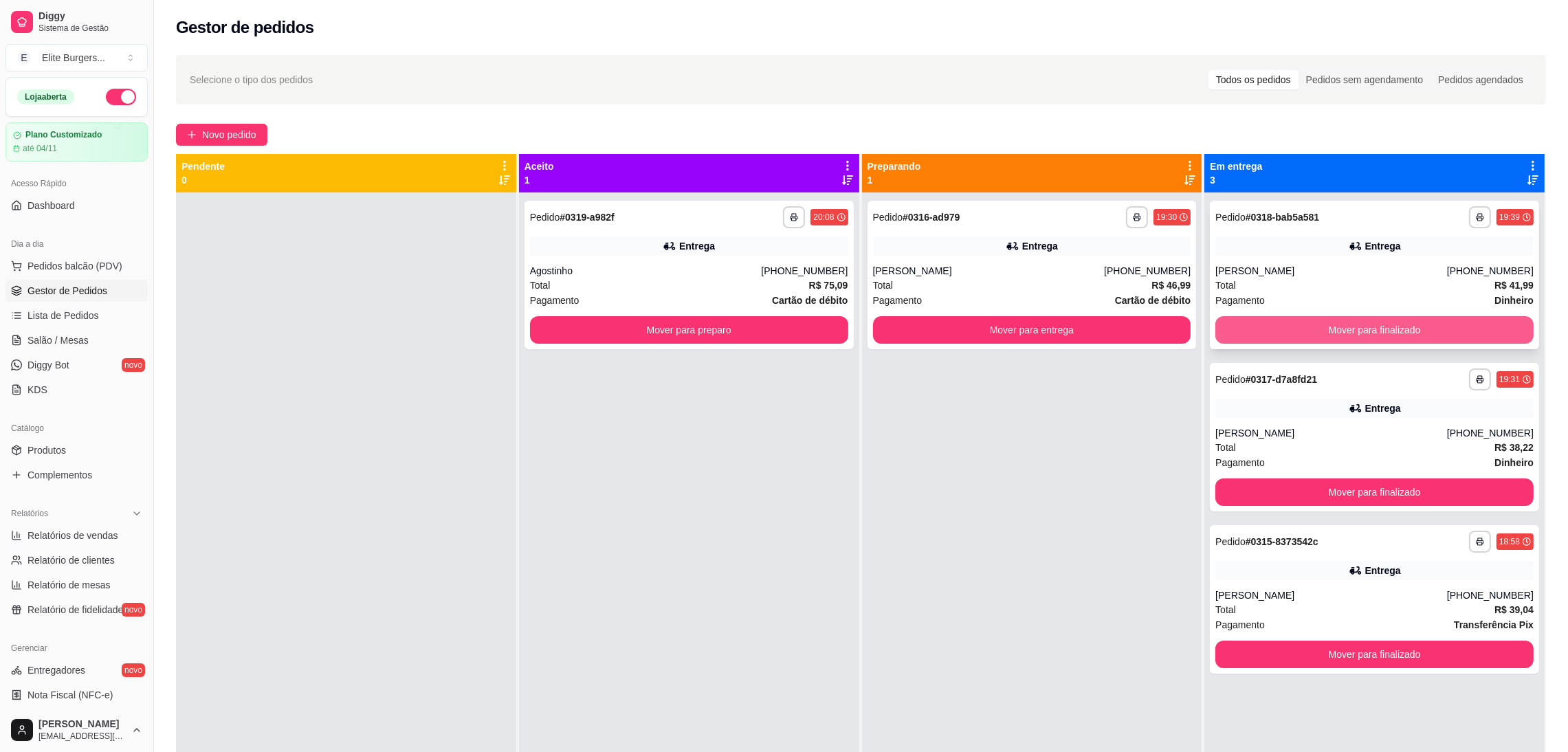
click at [1367, 336] on button "Mover para finalizado" at bounding box center [1374, 329] width 318 height 28
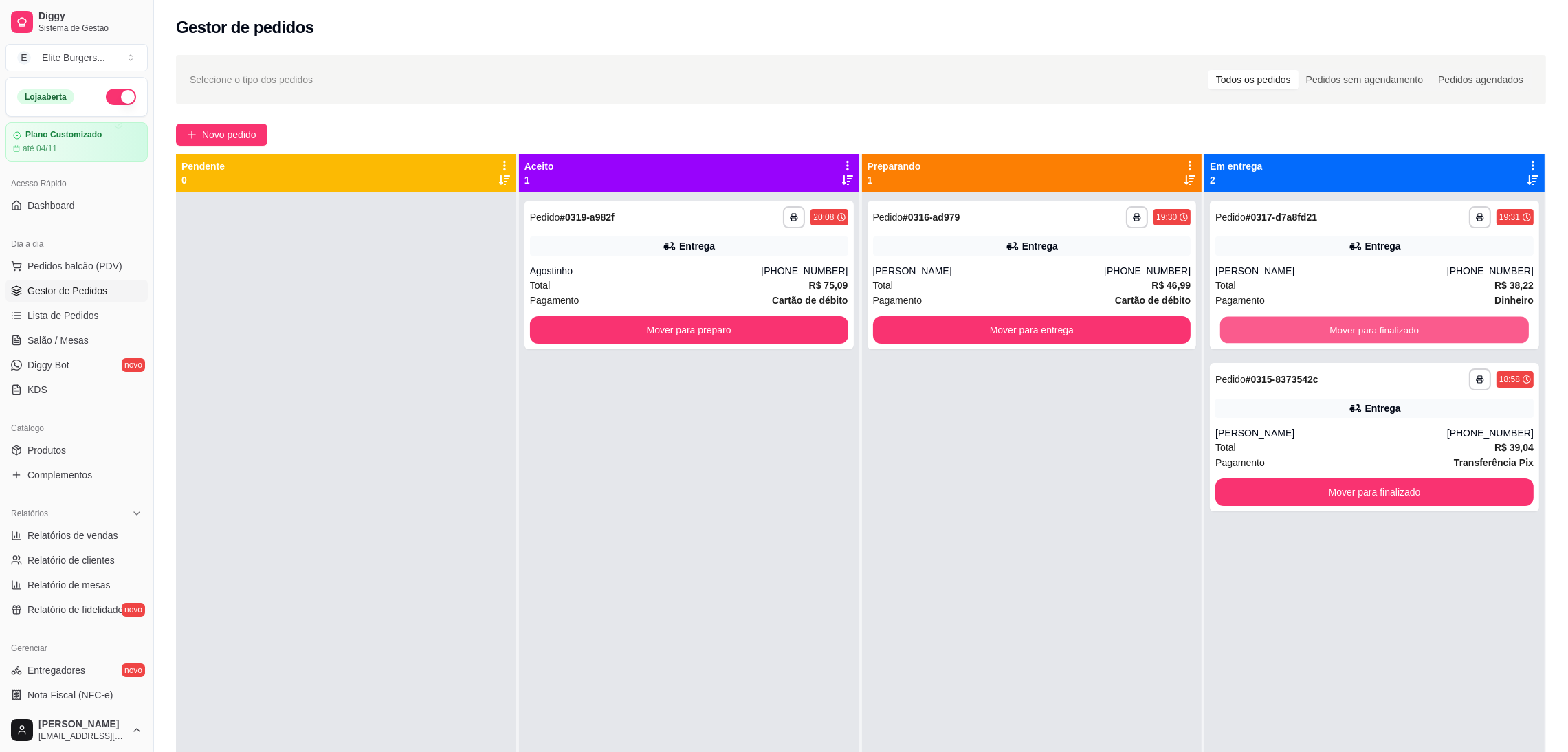
click at [1367, 336] on button "Mover para finalizado" at bounding box center [1373, 330] width 308 height 27
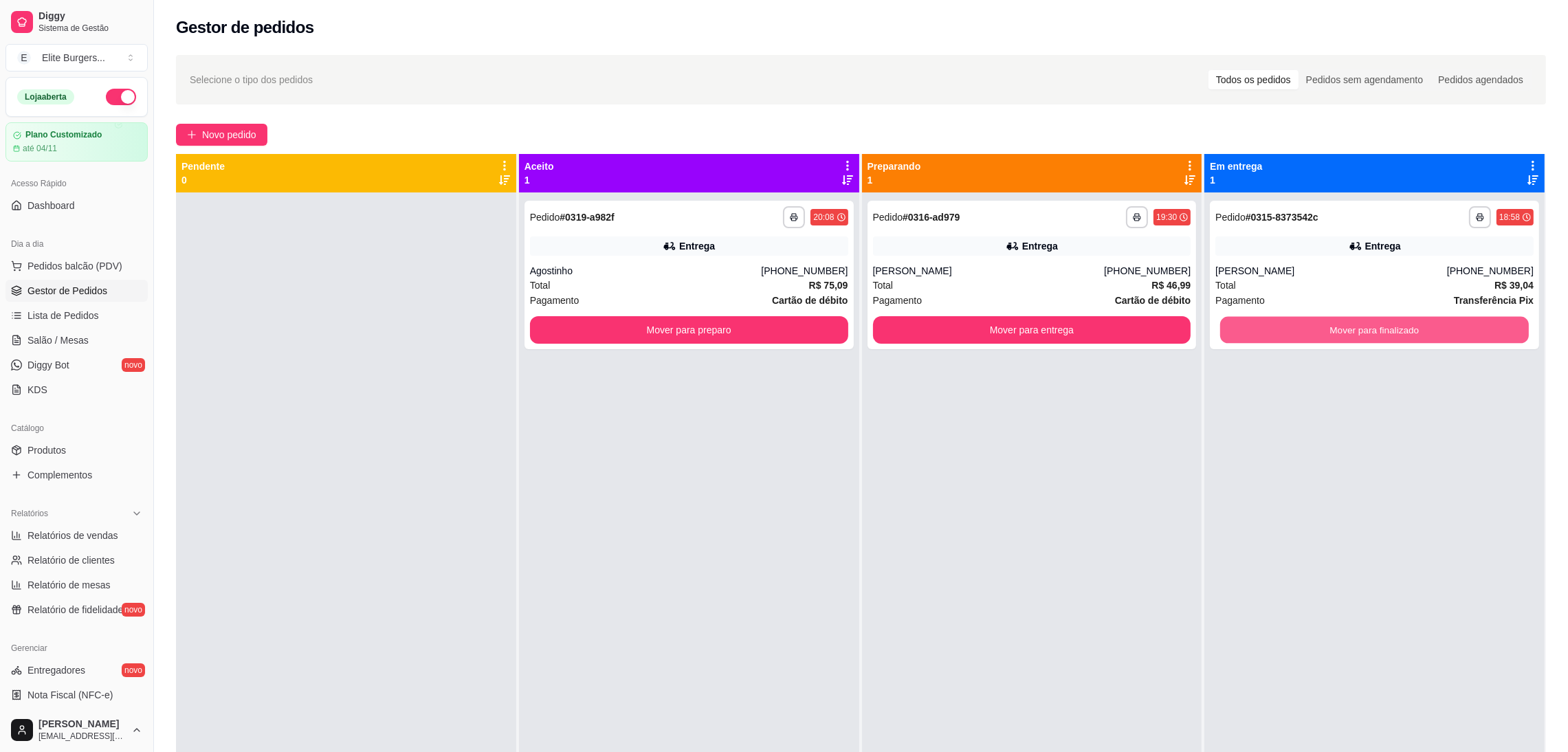
click at [1367, 336] on button "Mover para finalizado" at bounding box center [1373, 330] width 308 height 27
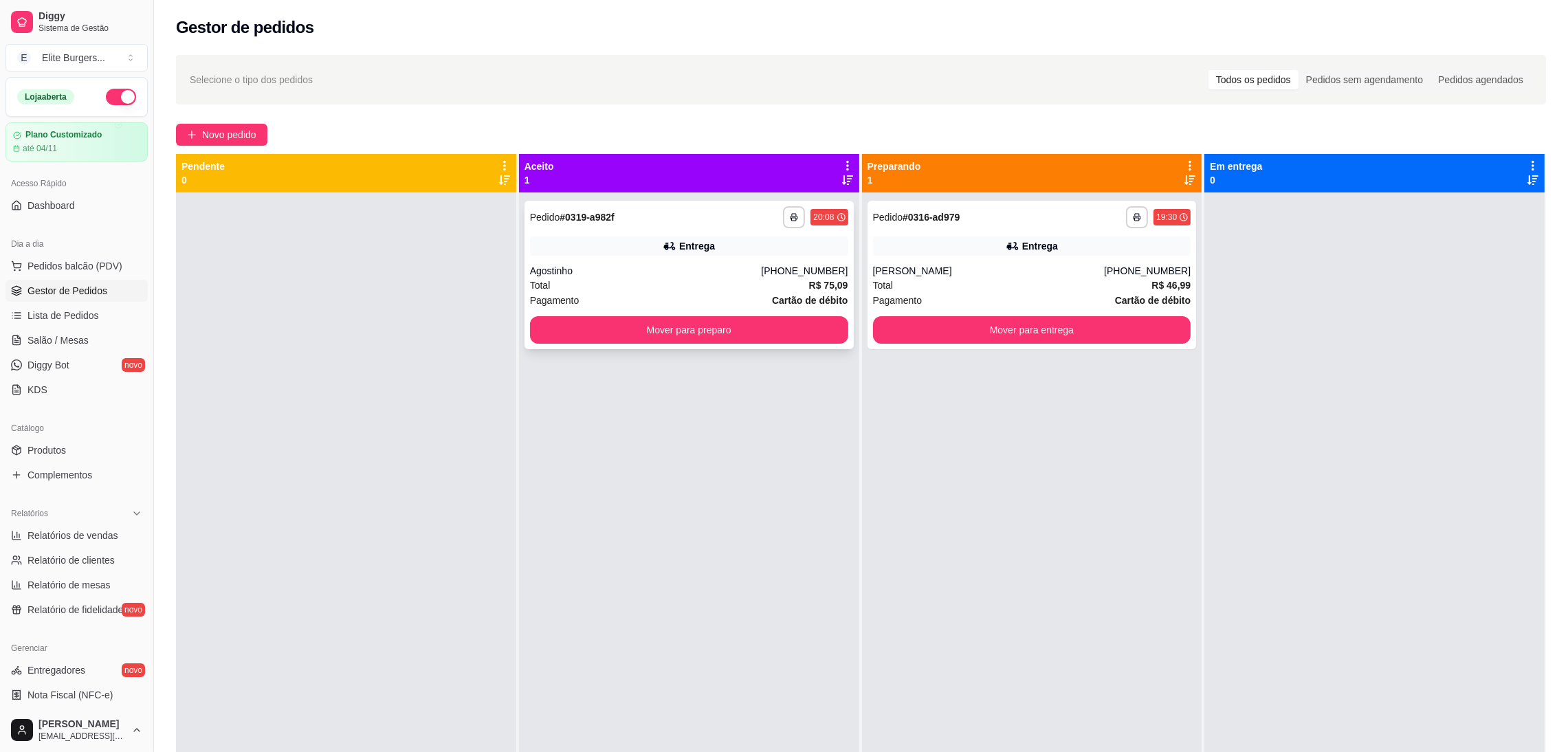
click at [712, 207] on div "**********" at bounding box center [689, 217] width 318 height 22
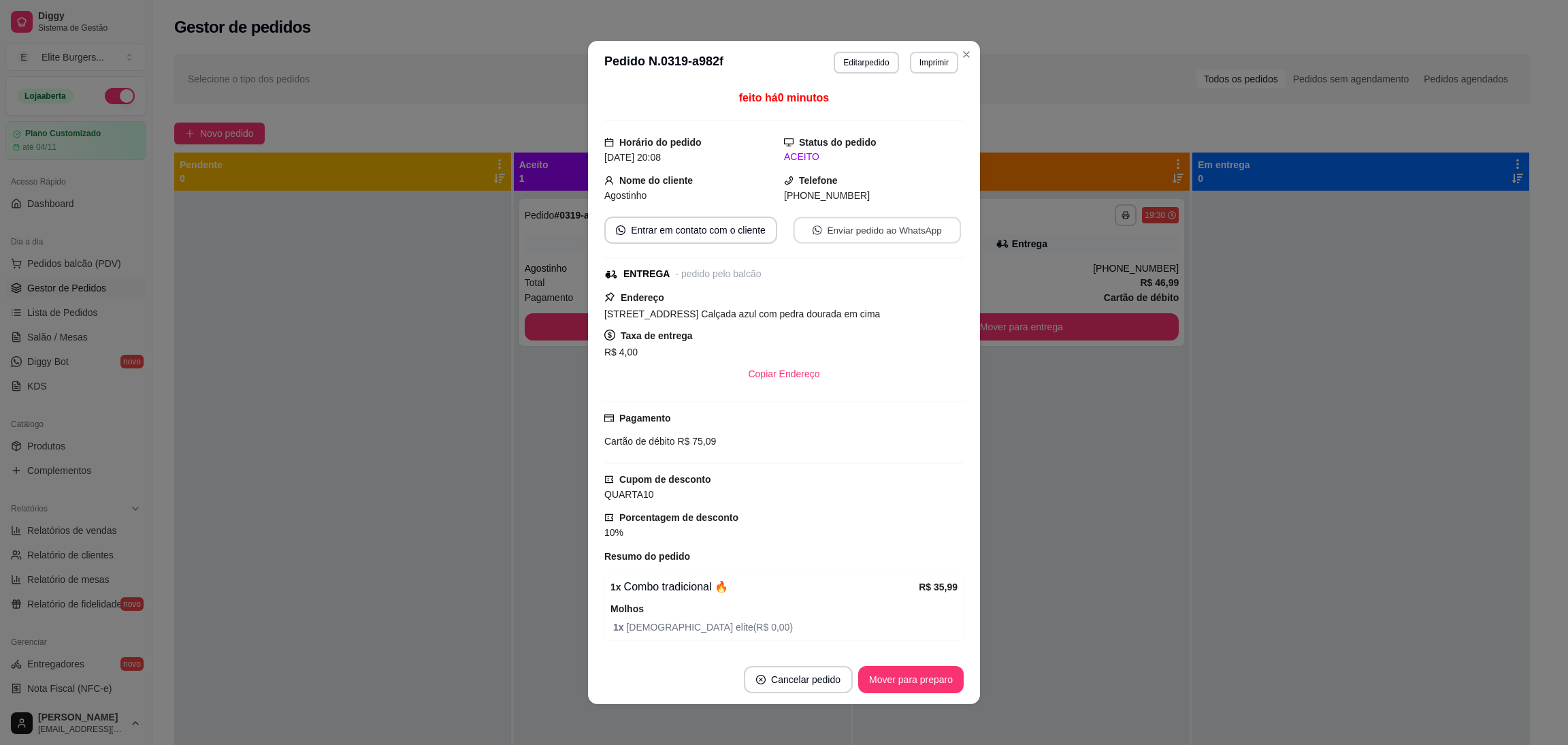
click at [820, 222] on button "Enviar pedido ao WhatsApp" at bounding box center [877, 230] width 167 height 26
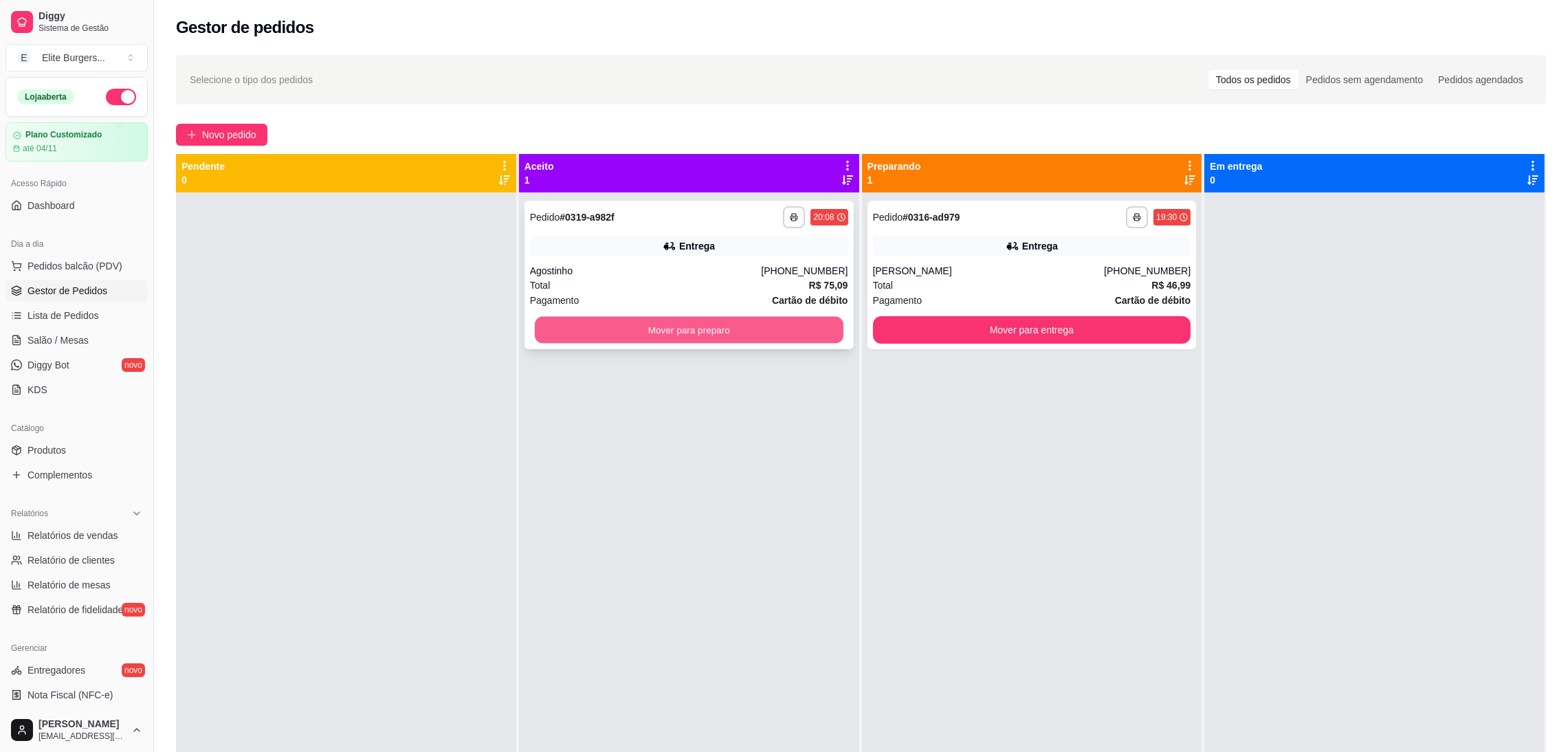
click at [811, 328] on button "Mover para preparo" at bounding box center [688, 330] width 308 height 27
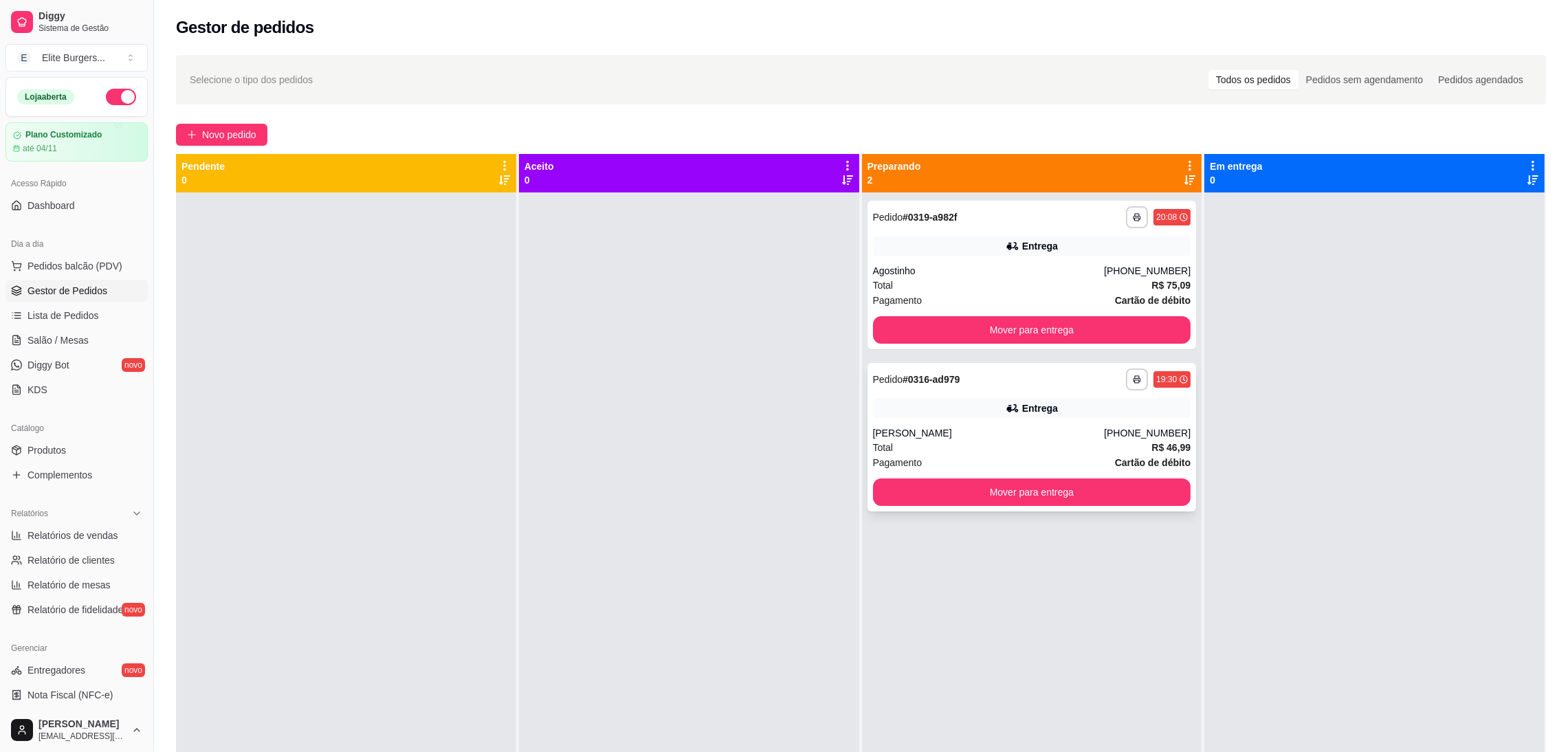
click at [992, 416] on div "Entrega" at bounding box center [1032, 408] width 318 height 20
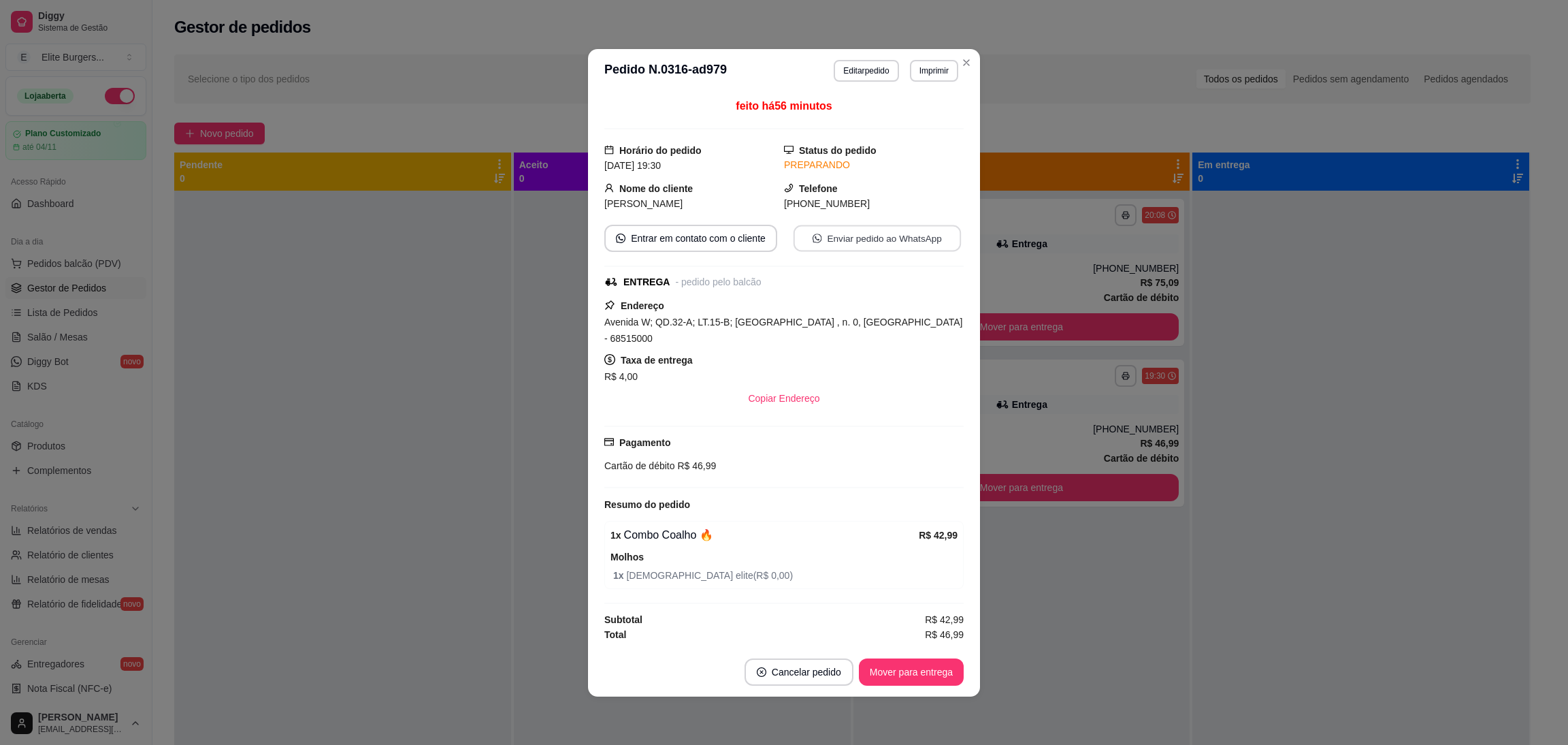
click at [876, 242] on button "Enviar pedido ao WhatsApp" at bounding box center [877, 237] width 167 height 26
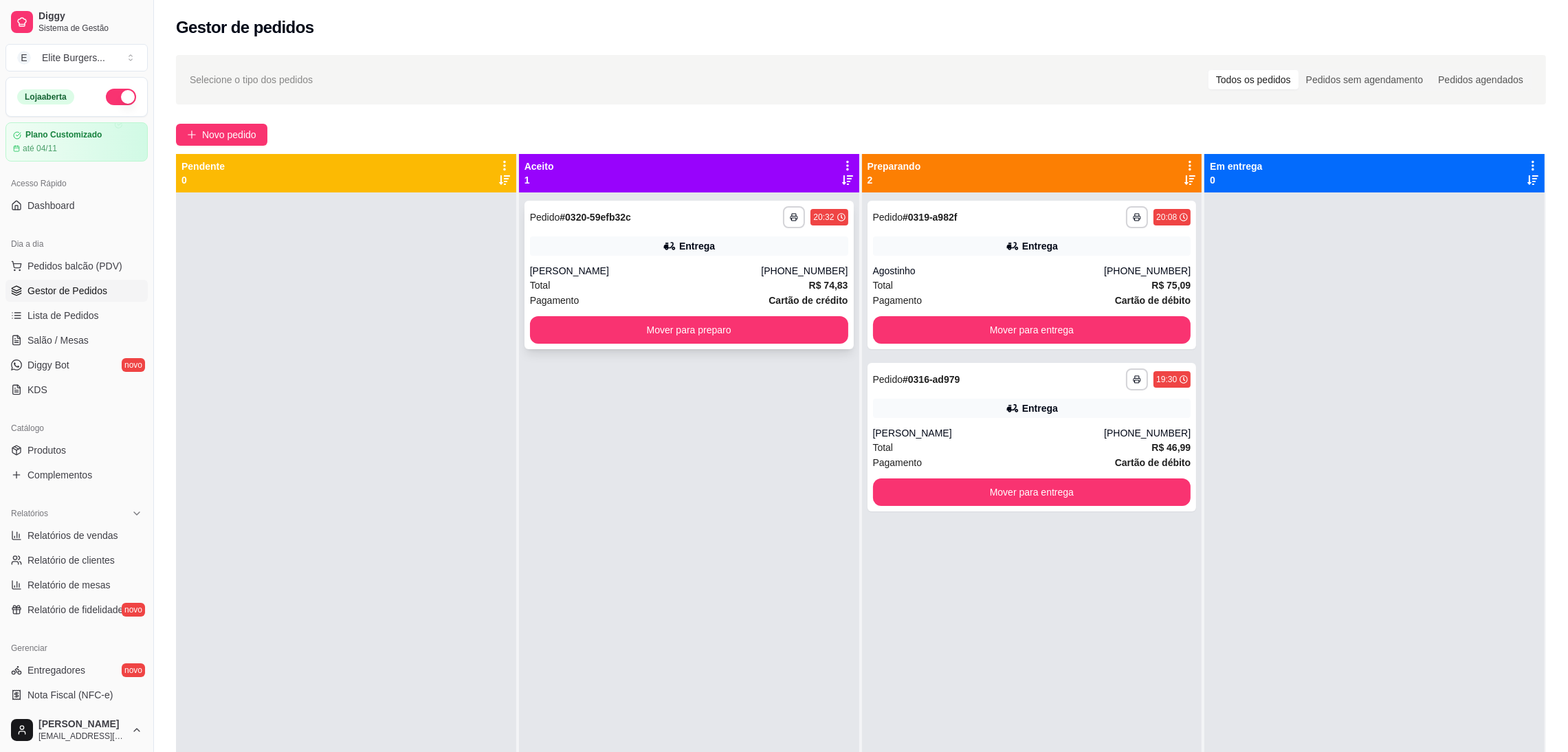
click at [672, 243] on div "Entrega" at bounding box center [689, 246] width 318 height 20
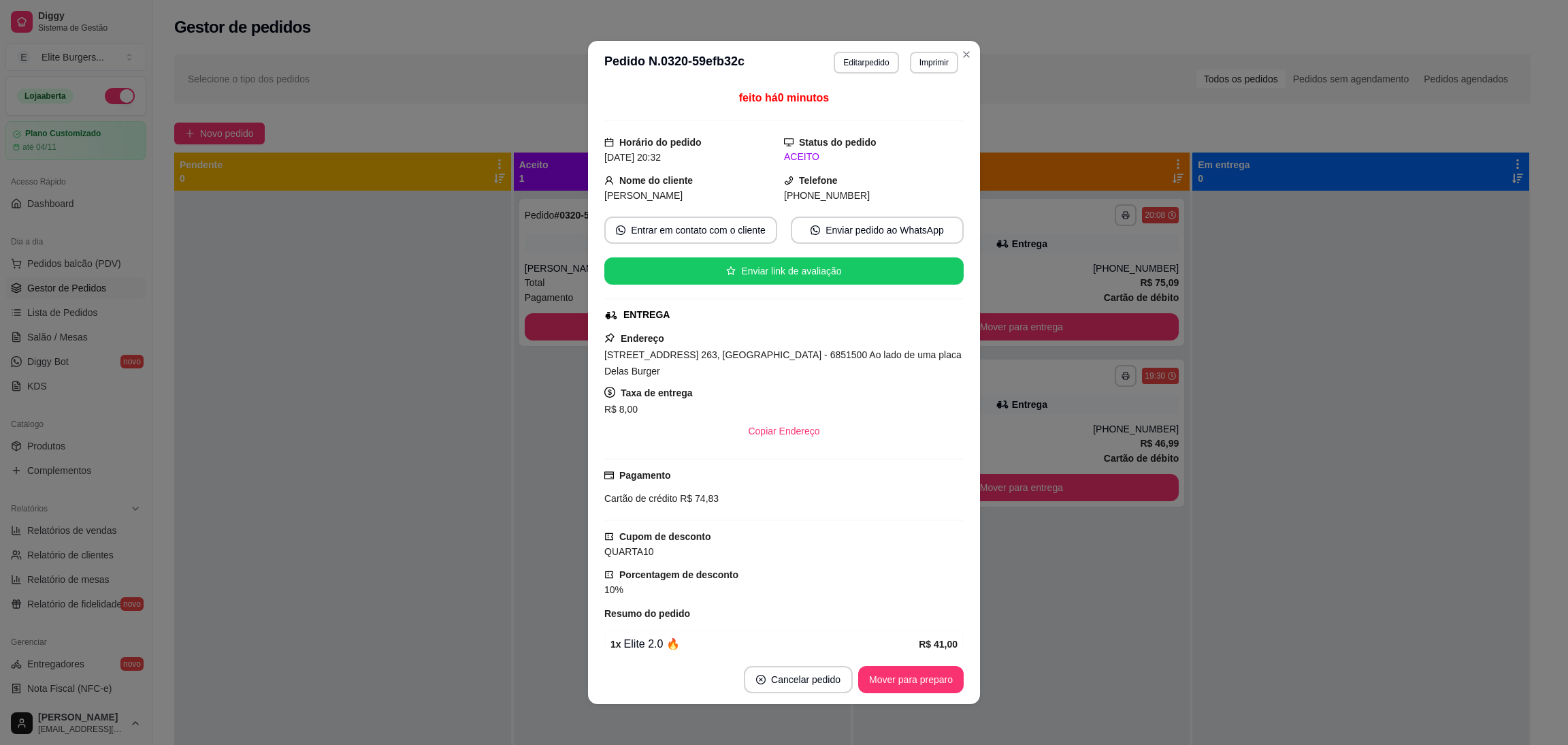
scroll to position [230, 0]
